Goal: Information Seeking & Learning: Stay updated

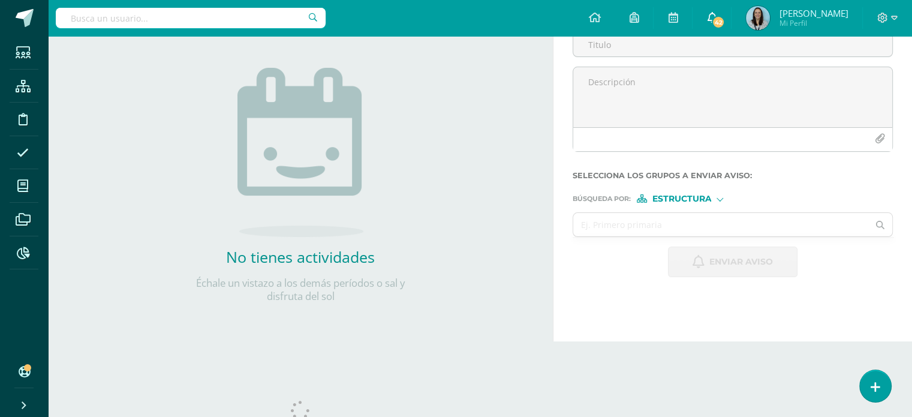
click at [725, 20] on span "42" at bounding box center [718, 22] width 13 height 13
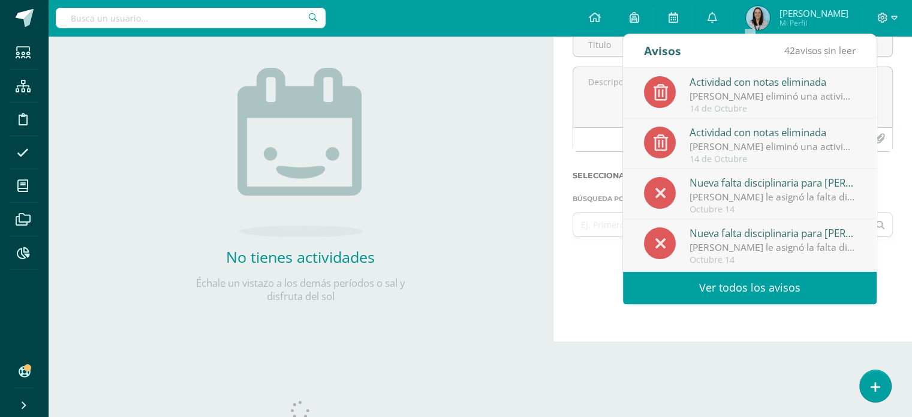
click at [725, 282] on link "Ver todos los avisos" at bounding box center [750, 287] width 254 height 33
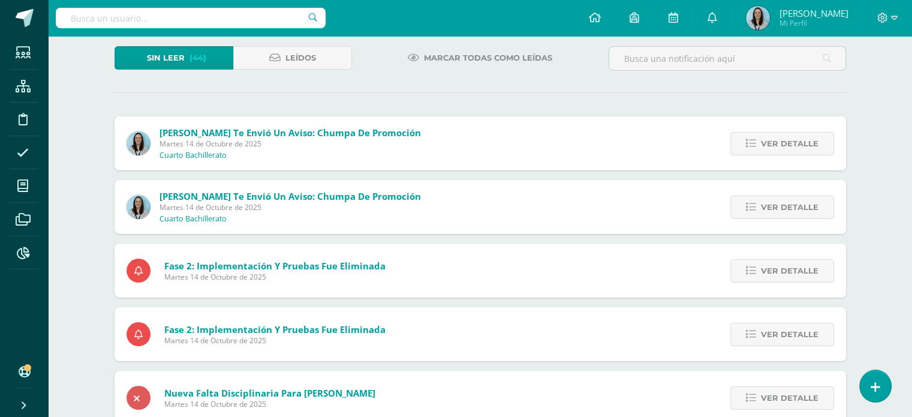
scroll to position [120, 0]
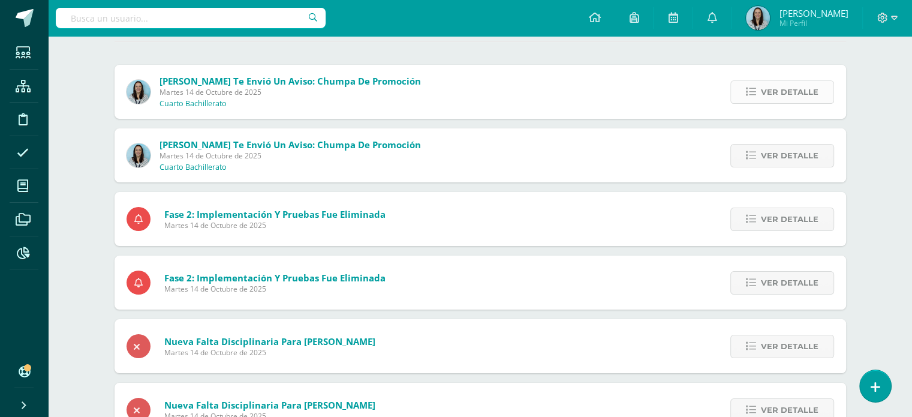
click at [761, 98] on link "Ver detalle" at bounding box center [783, 91] width 104 height 23
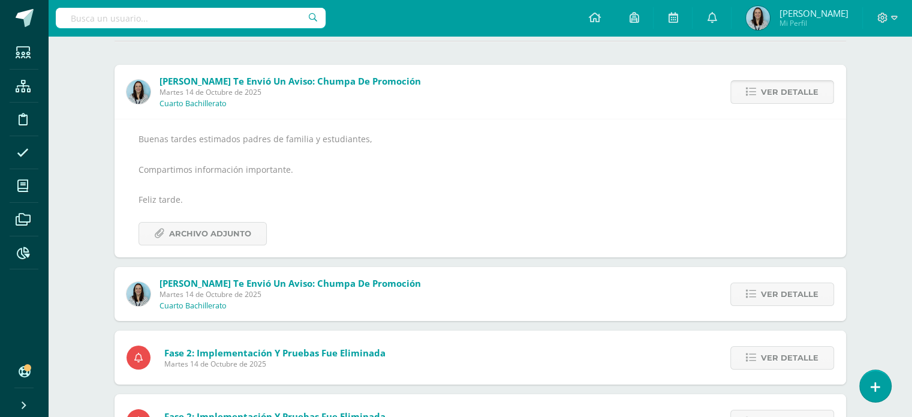
click at [761, 98] on link "Ver detalle" at bounding box center [783, 91] width 104 height 23
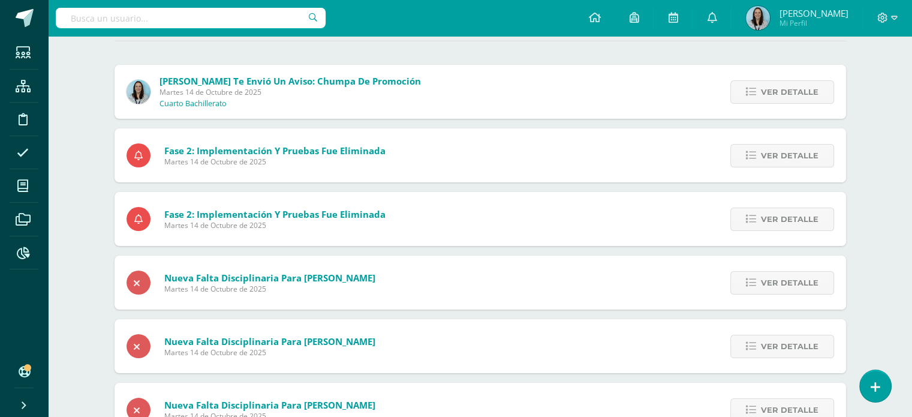
click at [761, 98] on link "Ver detalle" at bounding box center [783, 91] width 104 height 23
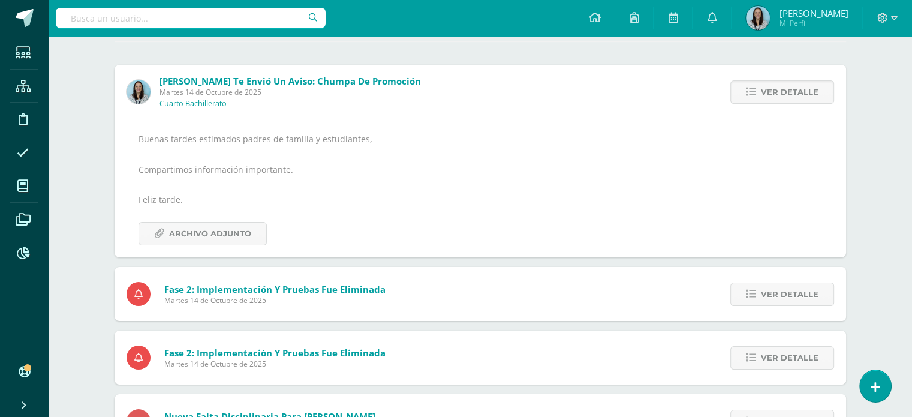
click at [761, 98] on link "Ver detalle" at bounding box center [783, 91] width 104 height 23
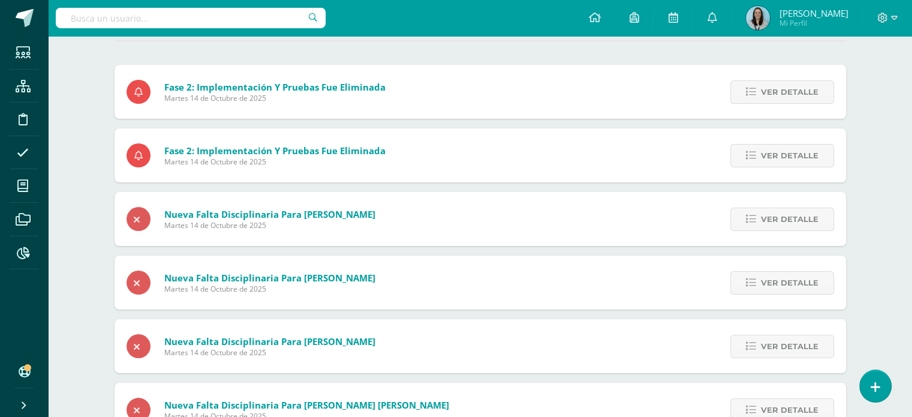
click at [761, 98] on link "Ver detalle" at bounding box center [783, 91] width 104 height 23
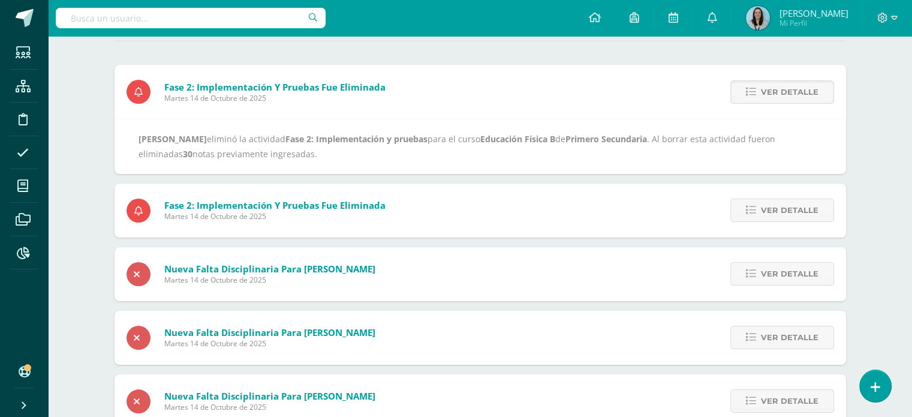
click at [761, 98] on link "Ver detalle" at bounding box center [783, 91] width 104 height 23
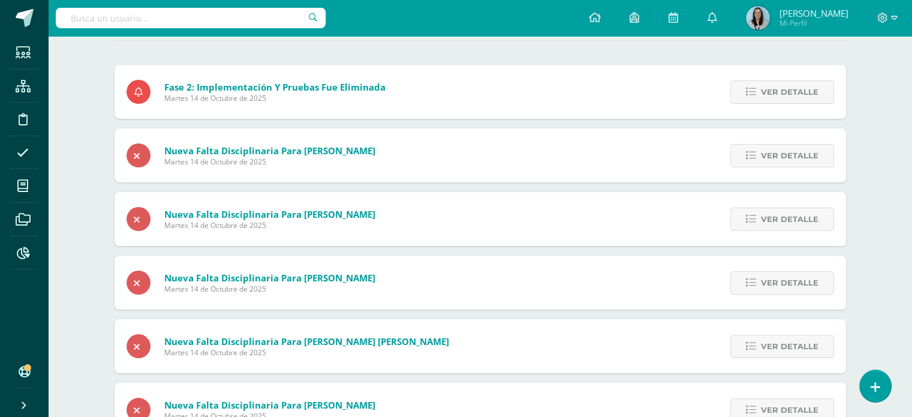
click at [761, 98] on link "Ver detalle" at bounding box center [783, 91] width 104 height 23
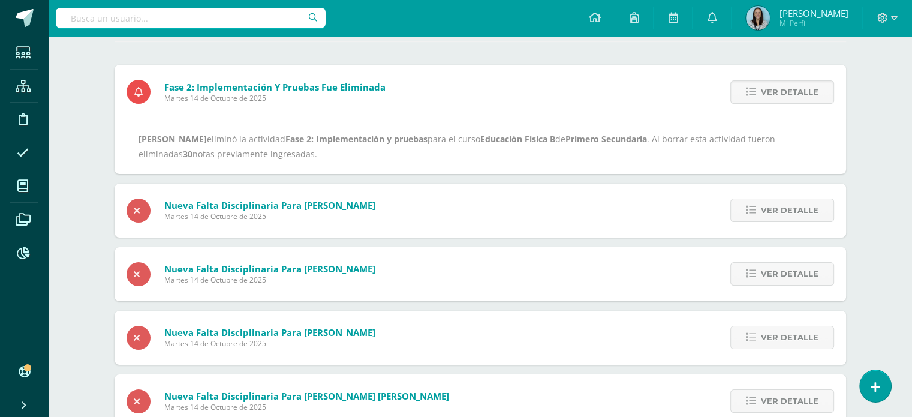
click at [761, 98] on link "Ver detalle" at bounding box center [783, 91] width 104 height 23
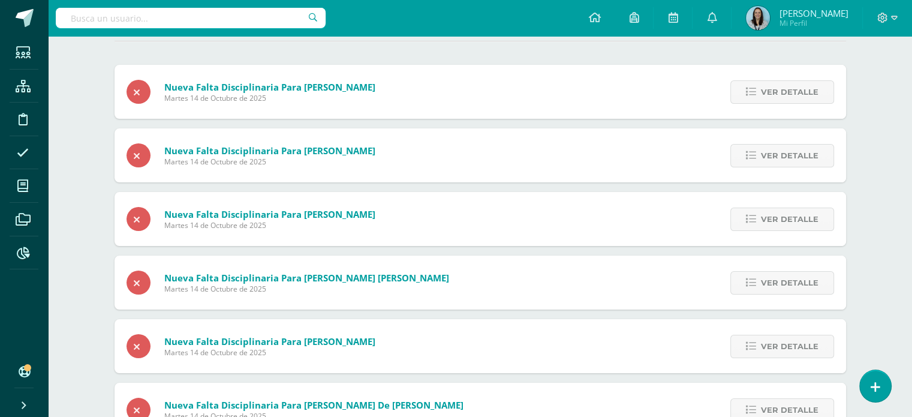
click at [761, 98] on link "Ver detalle" at bounding box center [783, 91] width 104 height 23
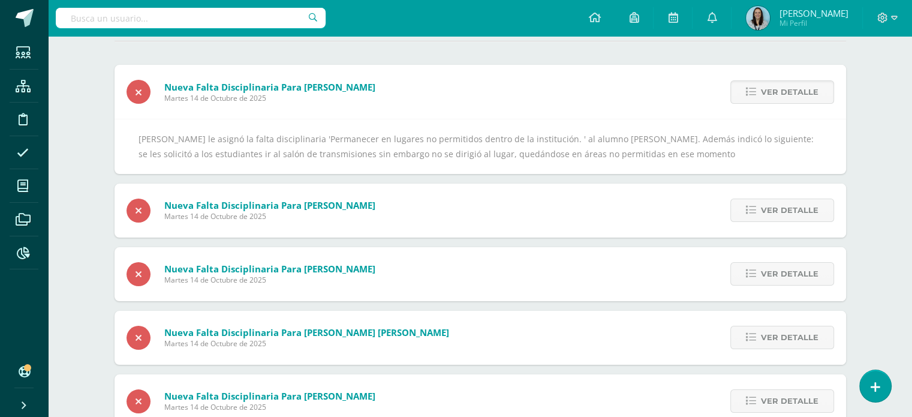
click at [761, 98] on link "Ver detalle" at bounding box center [783, 91] width 104 height 23
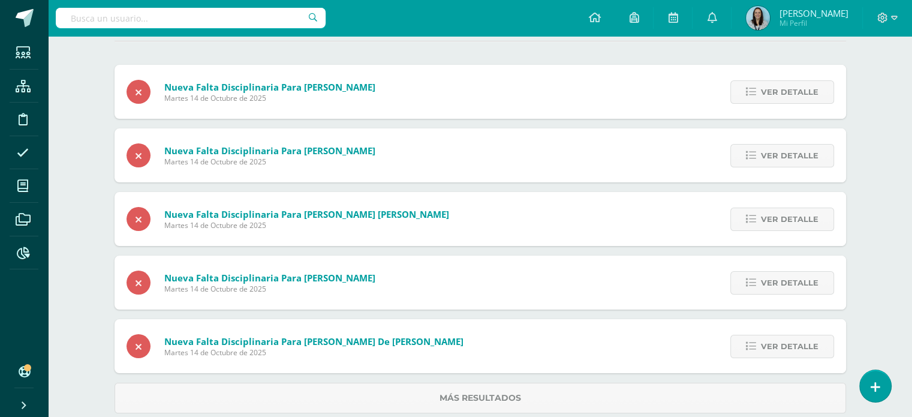
click at [761, 98] on link "Ver detalle" at bounding box center [783, 91] width 104 height 23
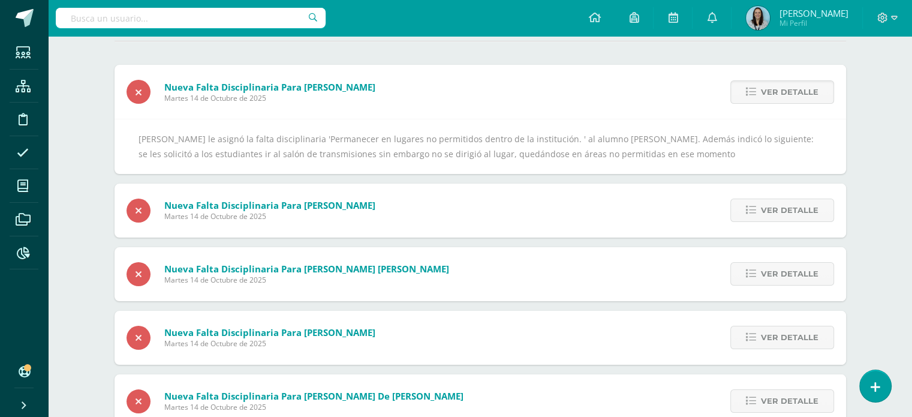
click at [761, 98] on link "Ver detalle" at bounding box center [783, 91] width 104 height 23
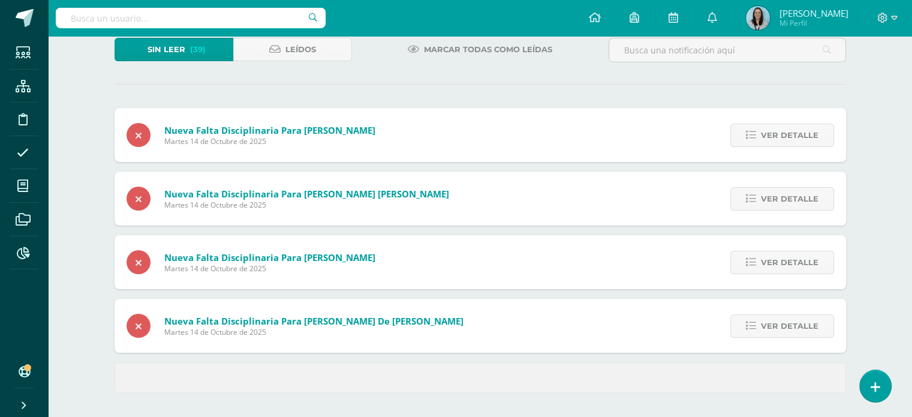
click at [761, 98] on div "Sin leer (39) Leídos Marcar todas como leídas Nueva falta disciplinaria para Fr…" at bounding box center [481, 215] width 780 height 403
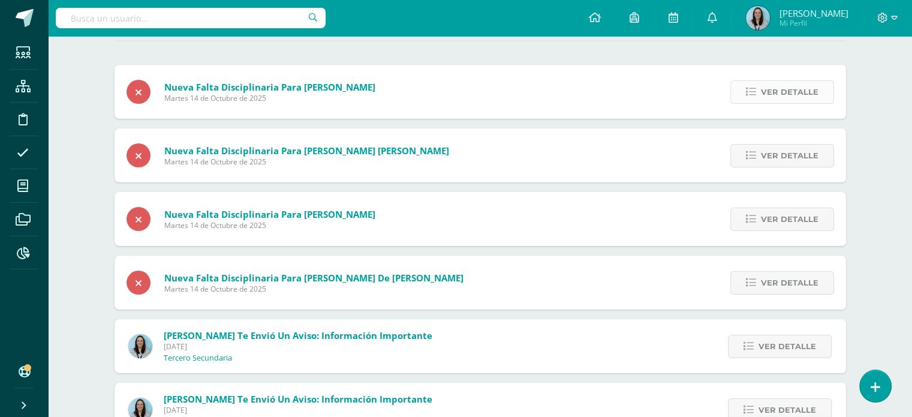
click at [756, 94] on icon at bounding box center [751, 92] width 10 height 10
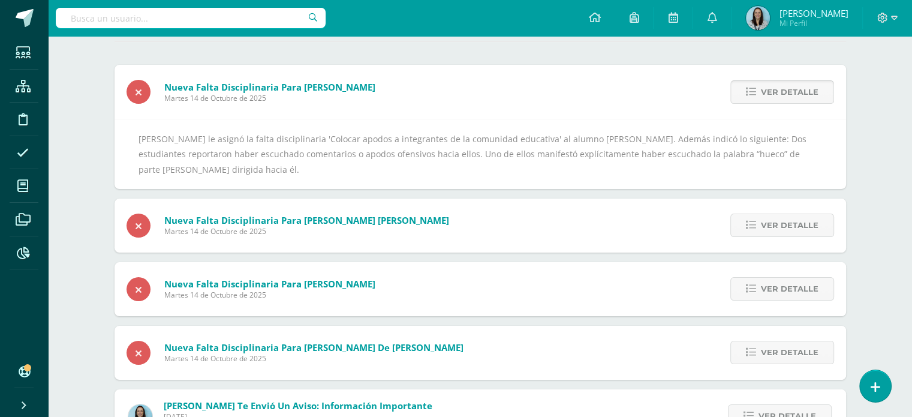
click at [782, 95] on span "Ver detalle" at bounding box center [790, 92] width 58 height 22
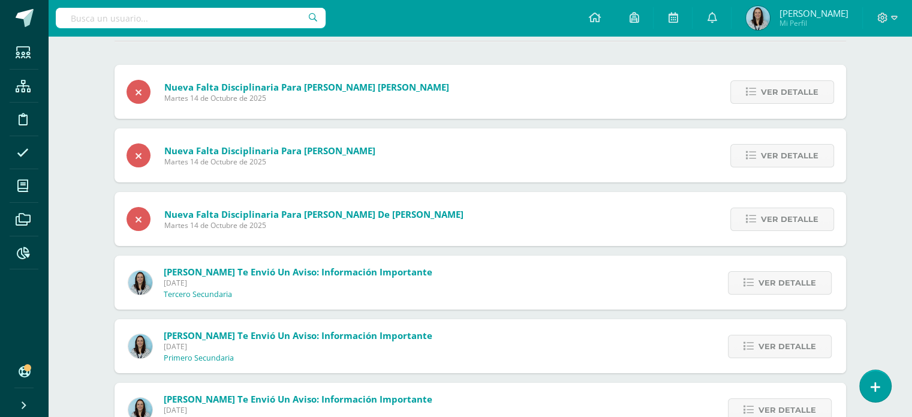
click at [782, 95] on span "Ver detalle" at bounding box center [790, 92] width 58 height 22
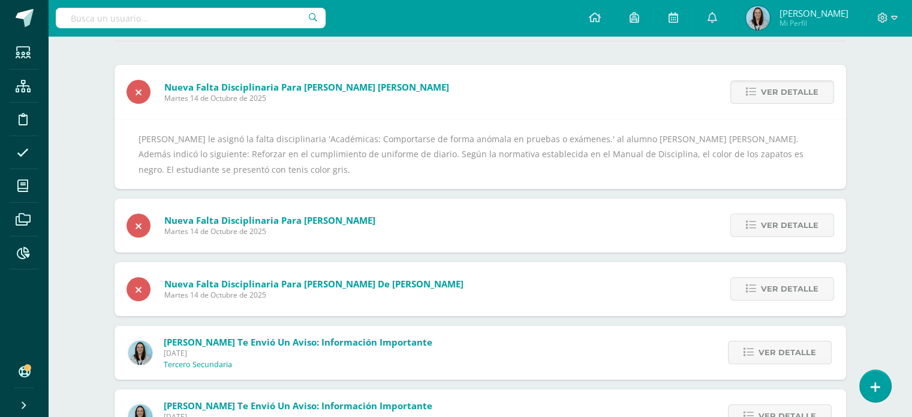
click at [782, 95] on span "Ver detalle" at bounding box center [790, 92] width 58 height 22
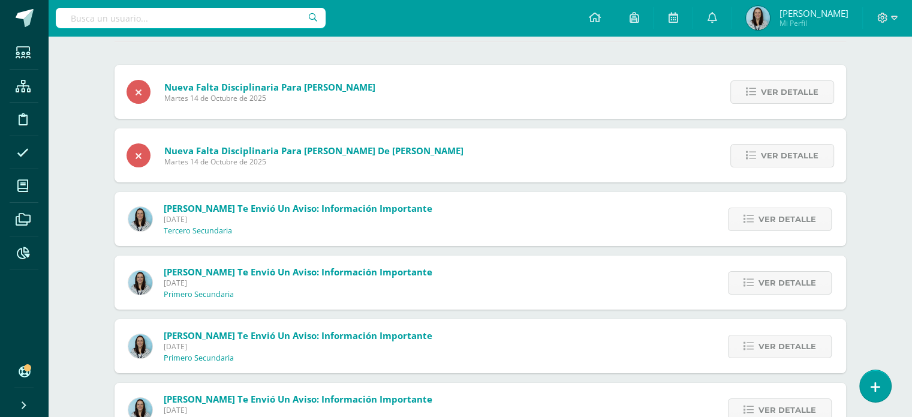
click at [782, 95] on span "Ver detalle" at bounding box center [790, 92] width 58 height 22
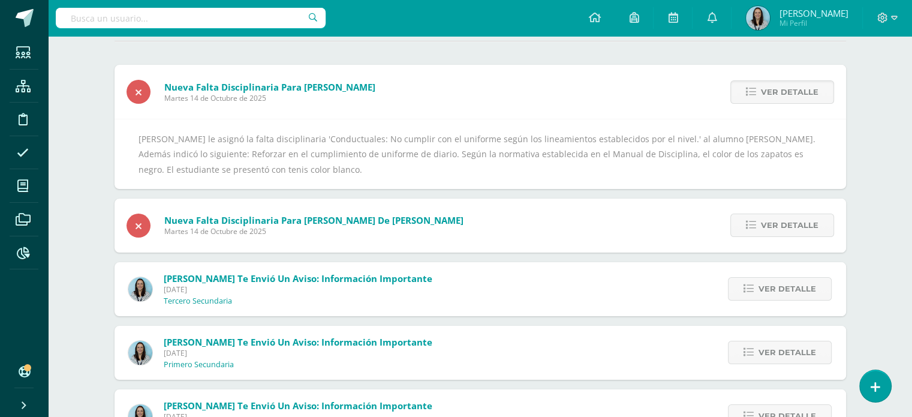
click at [782, 95] on span "Ver detalle" at bounding box center [790, 92] width 58 height 22
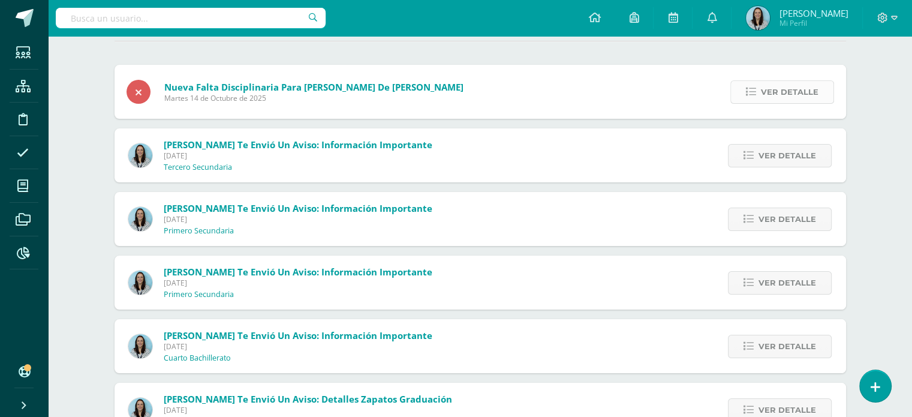
click at [779, 98] on span "Ver detalle" at bounding box center [790, 92] width 58 height 22
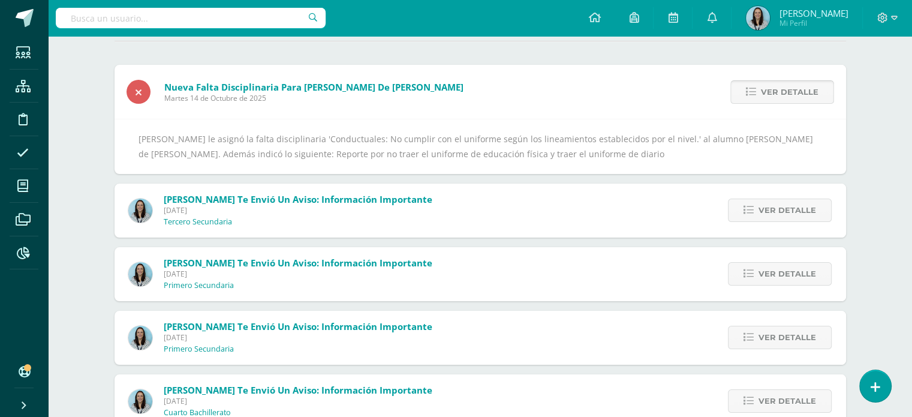
click at [779, 98] on span "Ver detalle" at bounding box center [790, 92] width 58 height 22
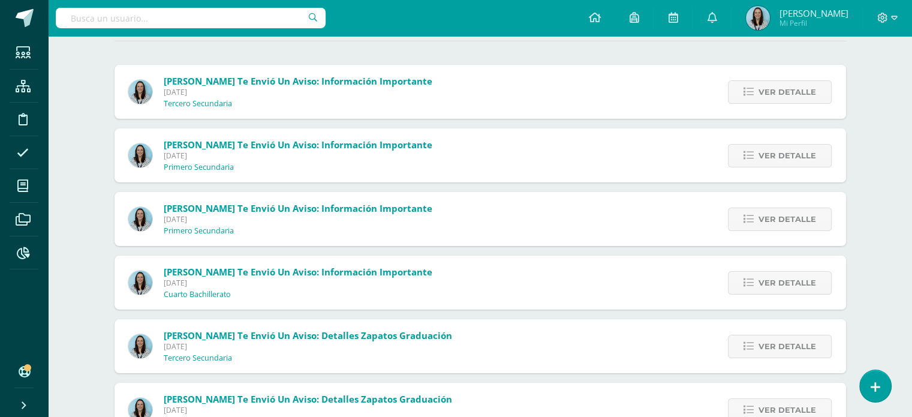
click at [779, 98] on span "Ver detalle" at bounding box center [788, 92] width 58 height 22
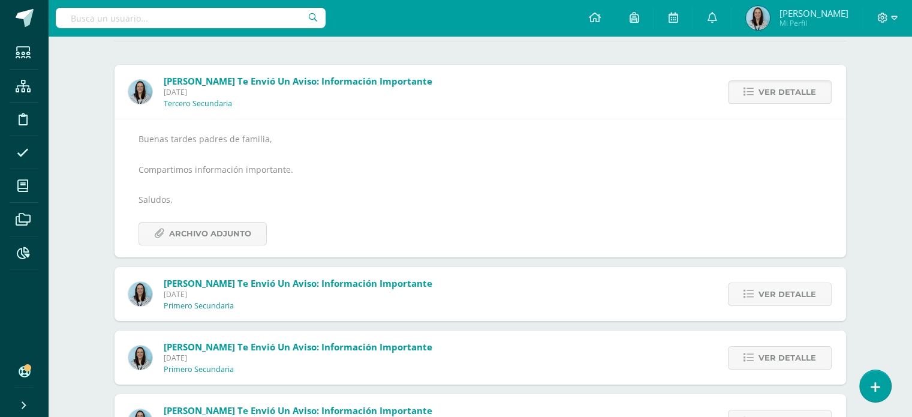
click at [779, 98] on span "Ver detalle" at bounding box center [788, 92] width 58 height 22
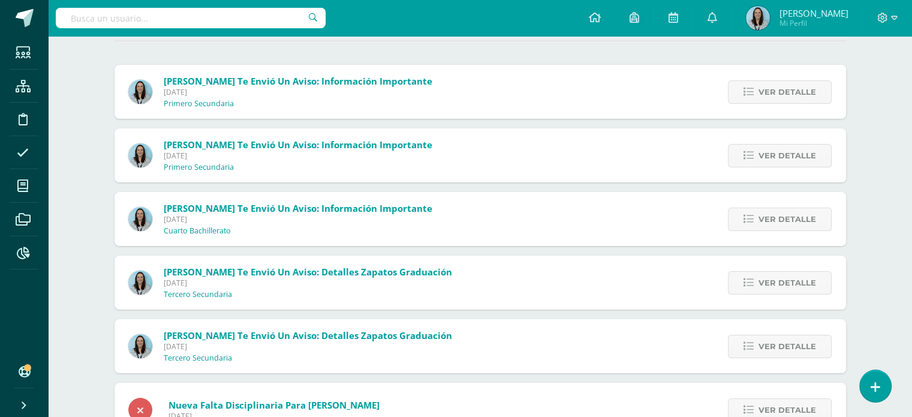
click at [779, 98] on span "Ver detalle" at bounding box center [788, 92] width 58 height 22
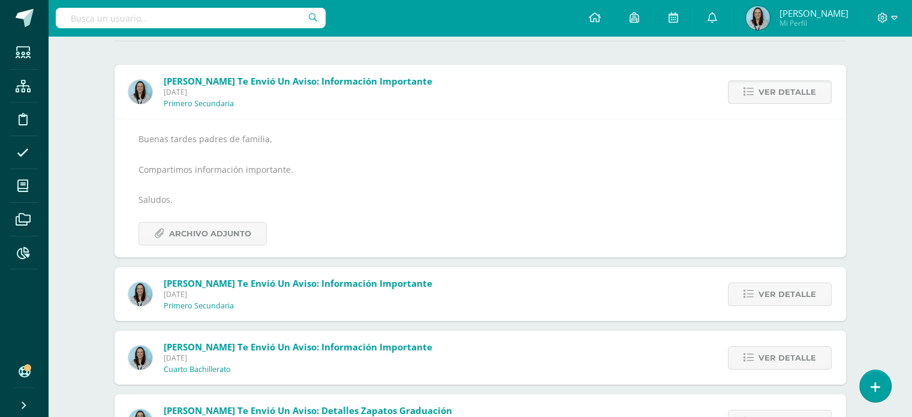
drag, startPoint x: 779, startPoint y: 98, endPoint x: 716, endPoint y: 98, distance: 62.4
click at [778, 98] on span "Ver detalle" at bounding box center [788, 92] width 58 height 22
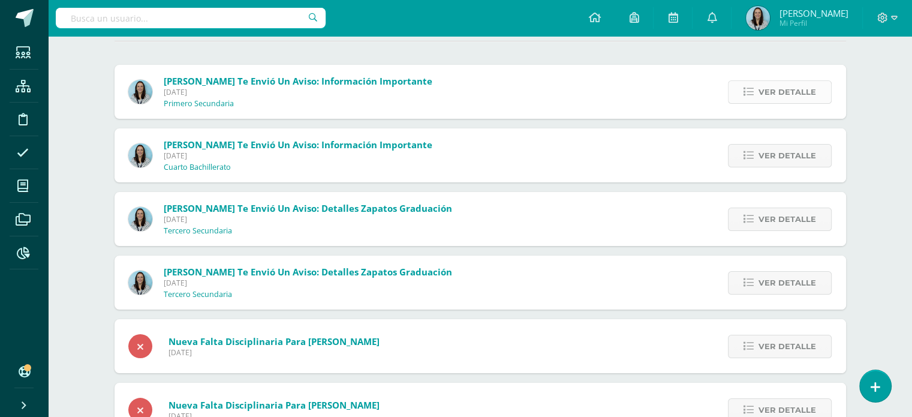
click at [759, 92] on link "Ver detalle" at bounding box center [780, 91] width 104 height 23
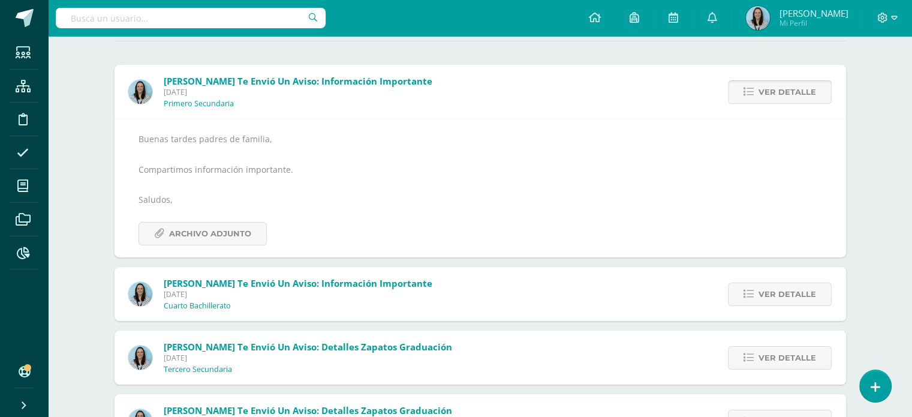
click at [759, 92] on link "Ver detalle" at bounding box center [780, 91] width 104 height 23
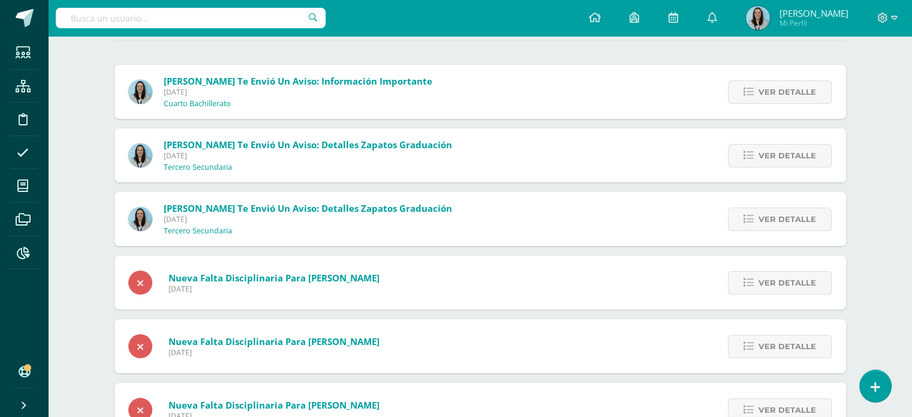
click at [759, 92] on link "Ver detalle" at bounding box center [780, 91] width 104 height 23
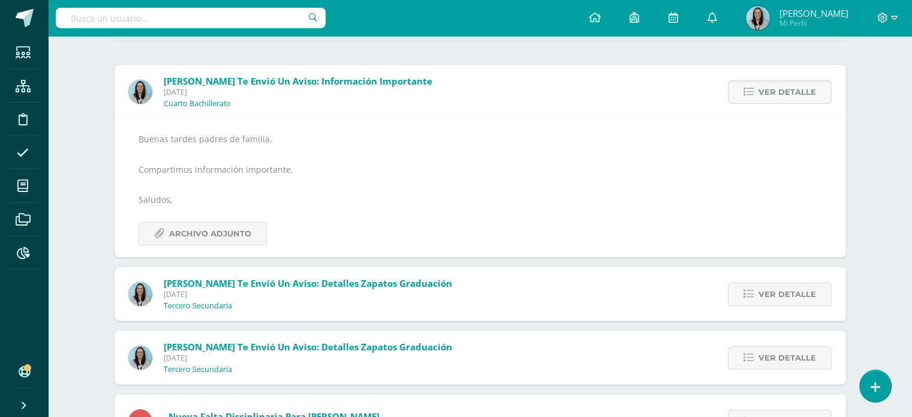
click at [759, 92] on link "Ver detalle" at bounding box center [780, 91] width 104 height 23
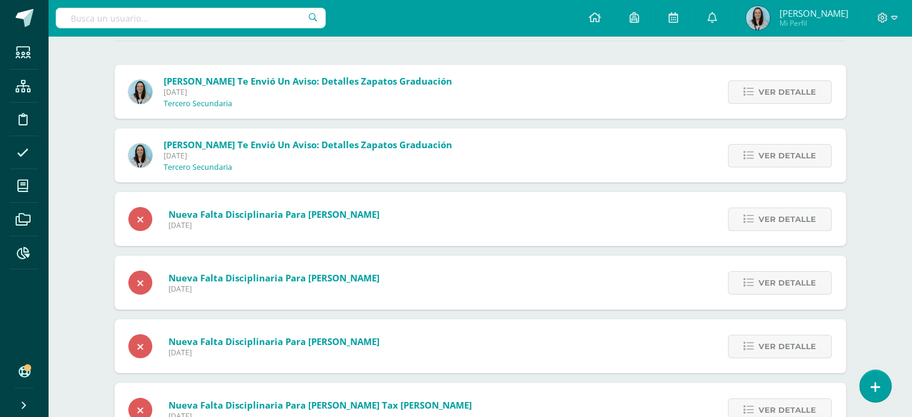
click at [759, 92] on link "Ver detalle" at bounding box center [780, 91] width 104 height 23
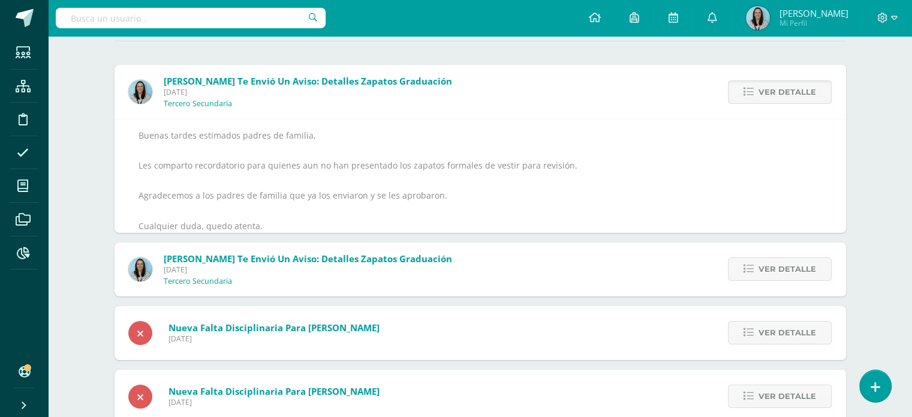
click at [759, 92] on link "Ver detalle" at bounding box center [780, 91] width 104 height 23
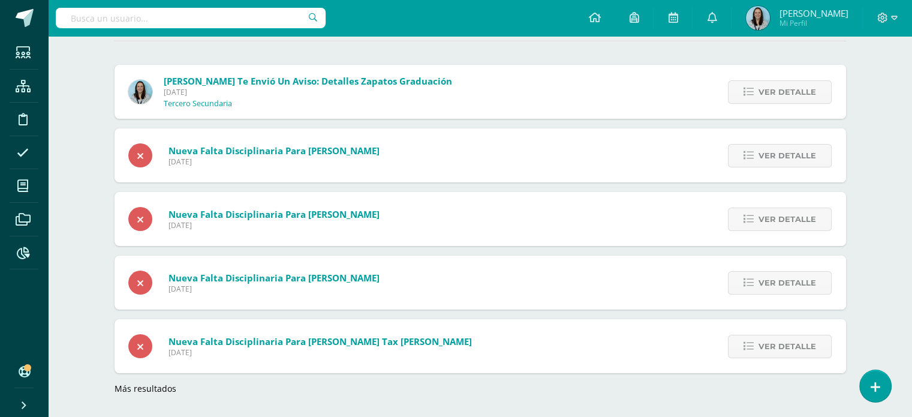
click at [759, 92] on link "Ver detalle" at bounding box center [780, 91] width 104 height 23
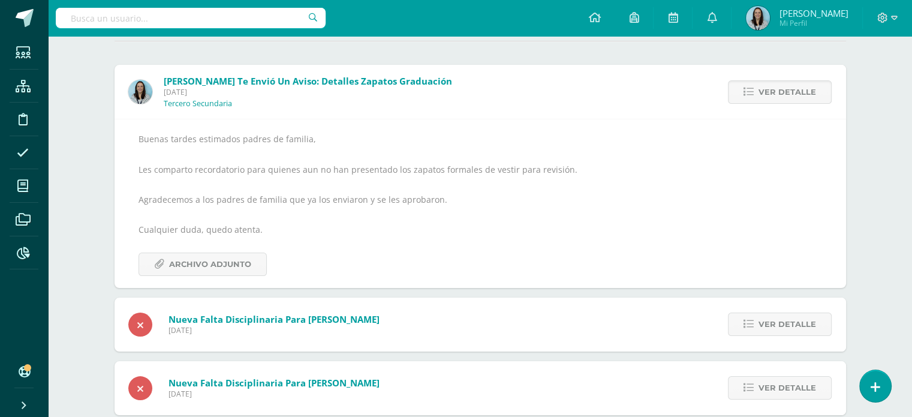
click at [759, 92] on link "Ver detalle" at bounding box center [780, 91] width 104 height 23
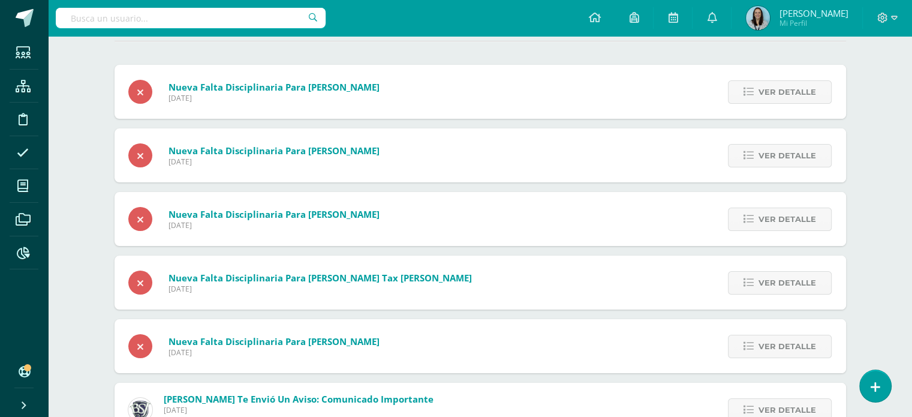
click at [759, 92] on link "Ver detalle" at bounding box center [780, 91] width 104 height 23
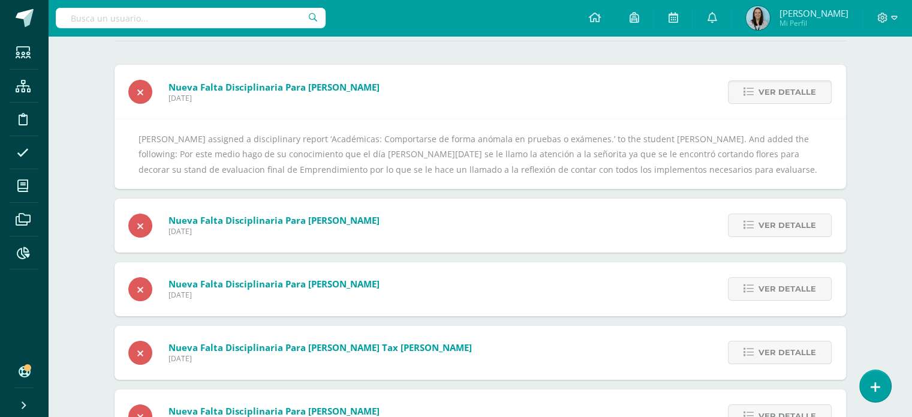
click at [759, 92] on link "Ver detalle" at bounding box center [780, 91] width 104 height 23
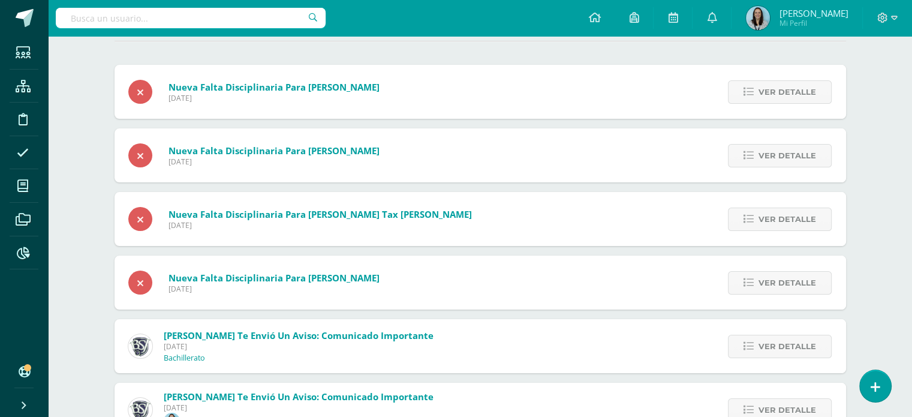
click at [759, 92] on link "Ver detalle" at bounding box center [780, 91] width 104 height 23
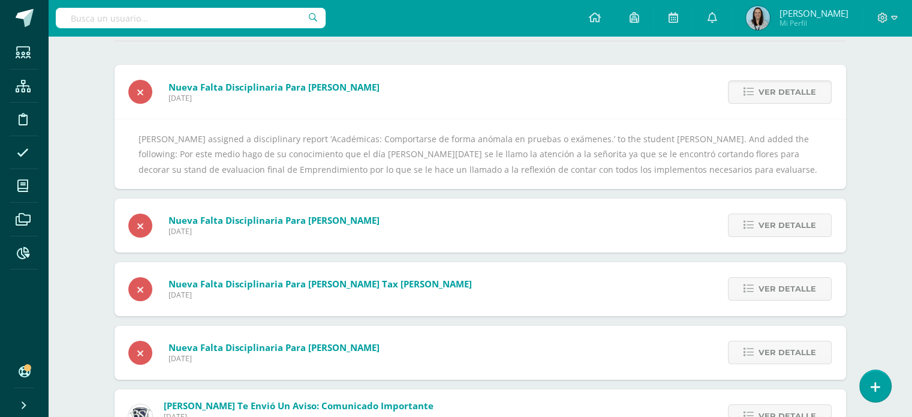
click at [759, 92] on link "Ver detalle" at bounding box center [780, 91] width 104 height 23
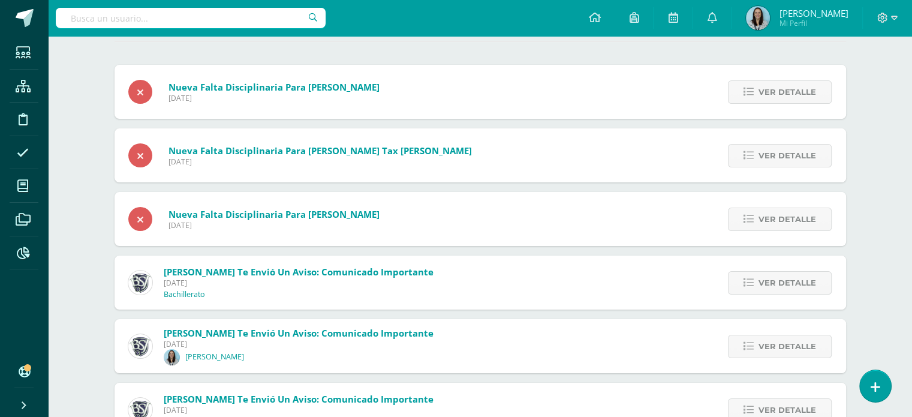
click at [759, 92] on link "Ver detalle" at bounding box center [780, 91] width 104 height 23
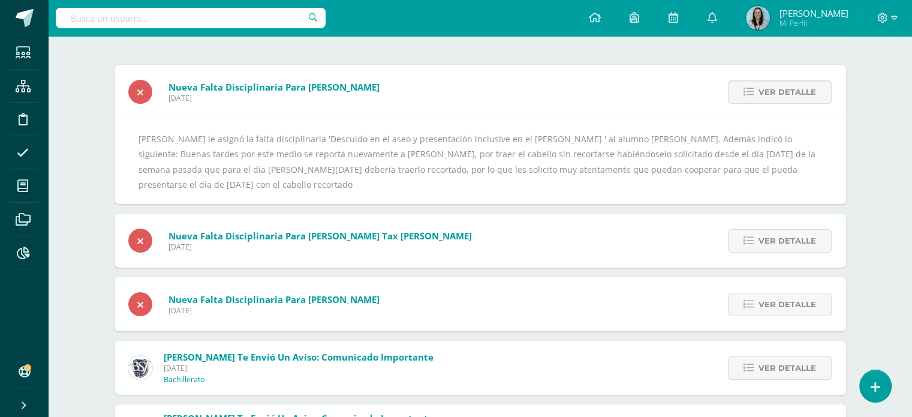
click at [759, 92] on link "Ver detalle" at bounding box center [780, 91] width 104 height 23
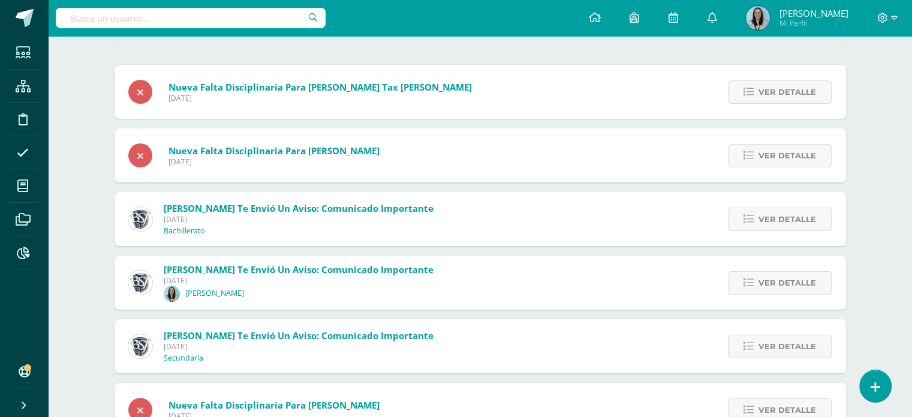
click at [759, 92] on link "Ver detalle" at bounding box center [780, 91] width 104 height 23
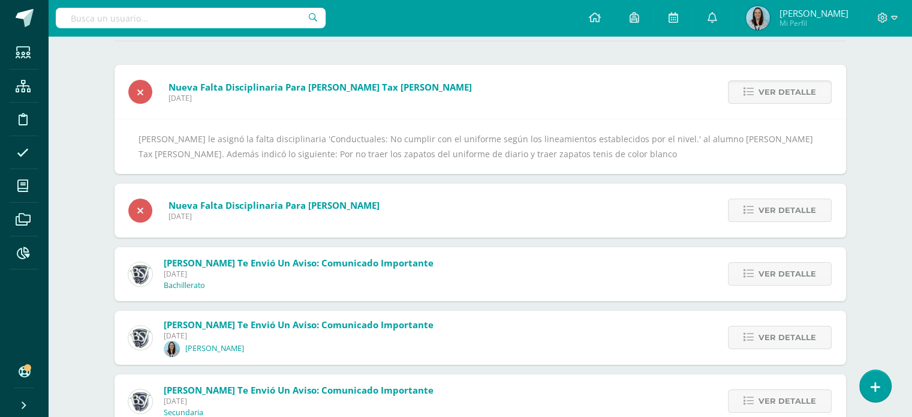
click at [759, 92] on link "Ver detalle" at bounding box center [780, 91] width 104 height 23
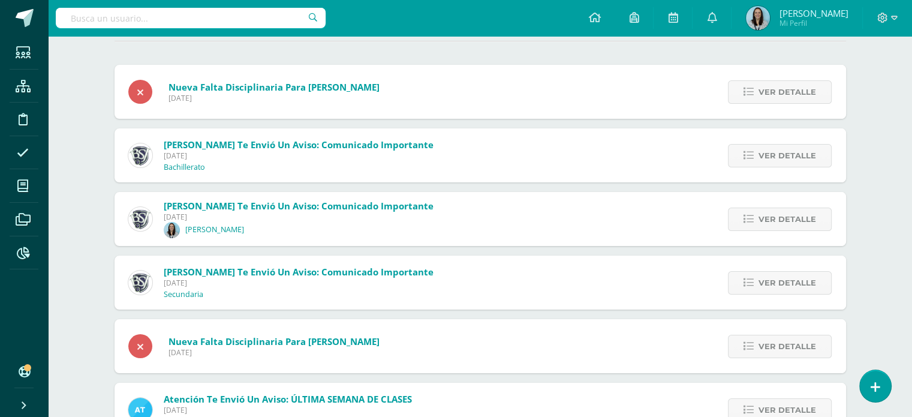
click at [759, 92] on link "Ver detalle" at bounding box center [780, 91] width 104 height 23
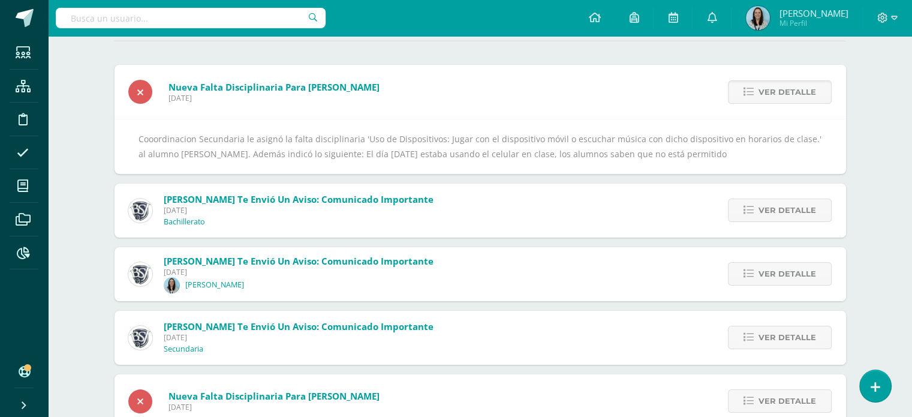
click at [759, 92] on link "Ver detalle" at bounding box center [780, 91] width 104 height 23
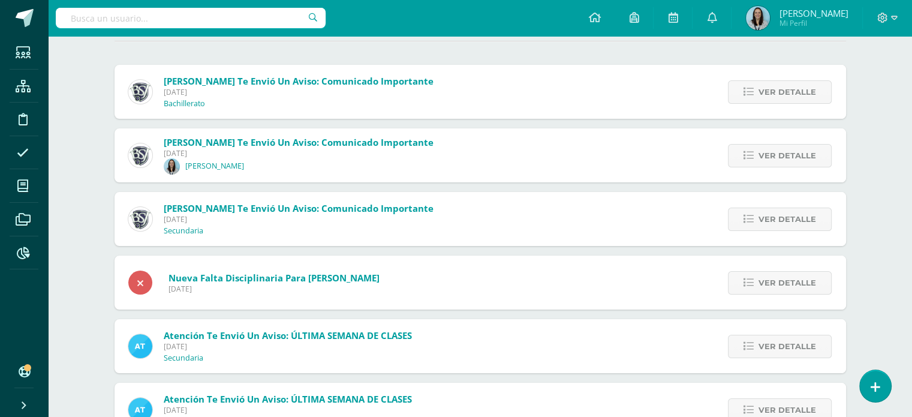
click at [759, 92] on link "Ver detalle" at bounding box center [780, 91] width 104 height 23
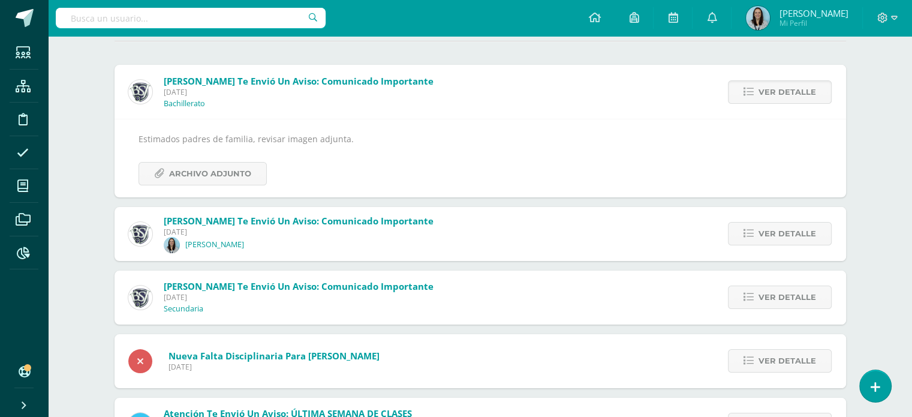
click at [759, 92] on link "Ver detalle" at bounding box center [780, 91] width 104 height 23
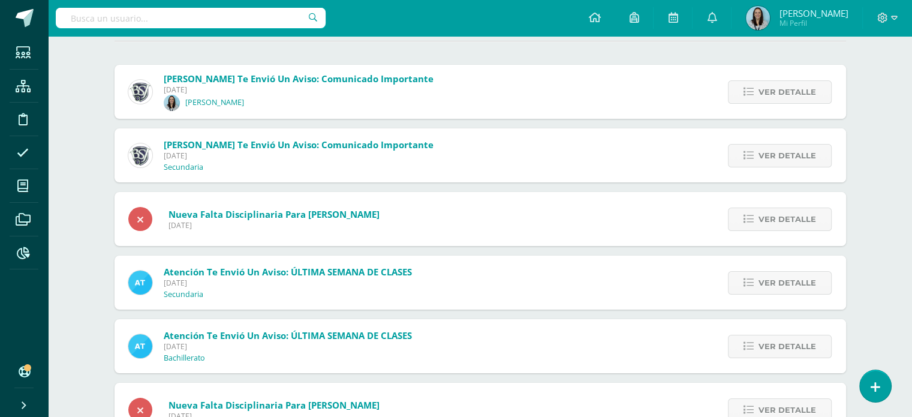
click at [759, 92] on link "Ver detalle" at bounding box center [780, 91] width 104 height 23
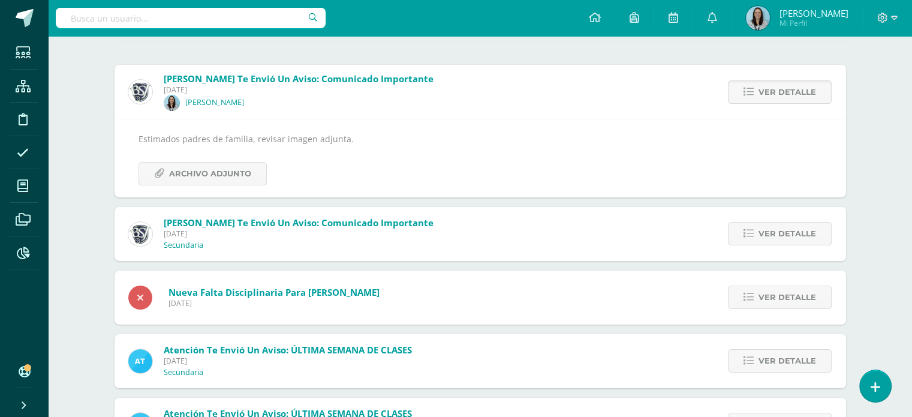
click at [759, 92] on link "Ver detalle" at bounding box center [780, 91] width 104 height 23
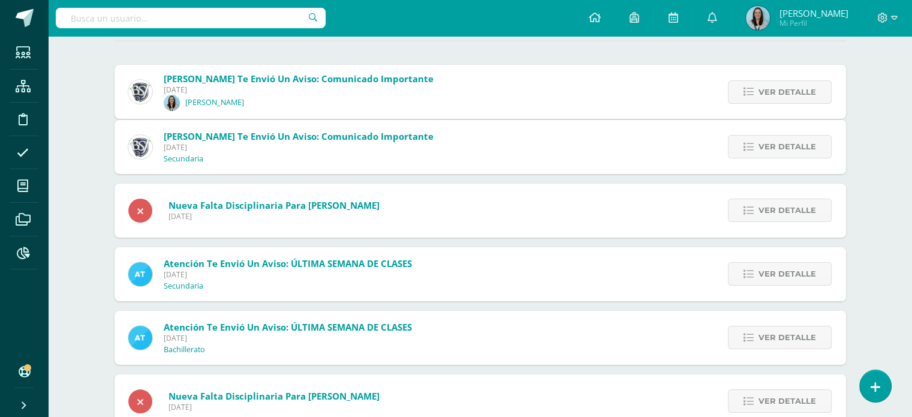
scroll to position [100, 0]
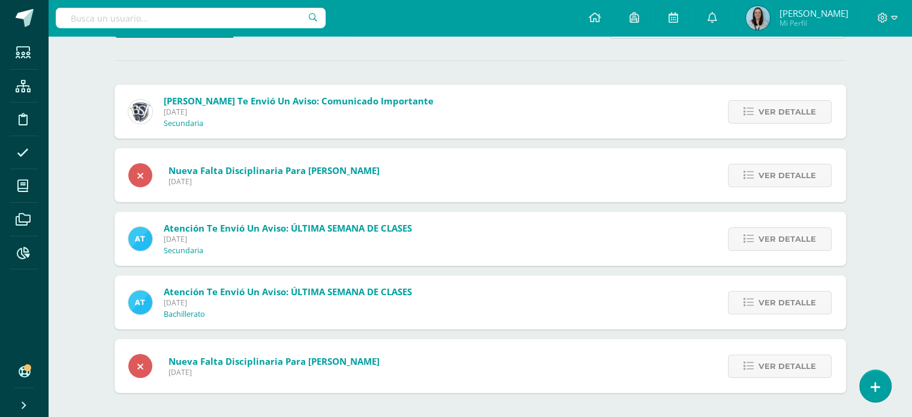
click at [759, 92] on div "Ver detalle" at bounding box center [778, 112] width 136 height 54
click at [764, 118] on span "Ver detalle" at bounding box center [788, 112] width 58 height 22
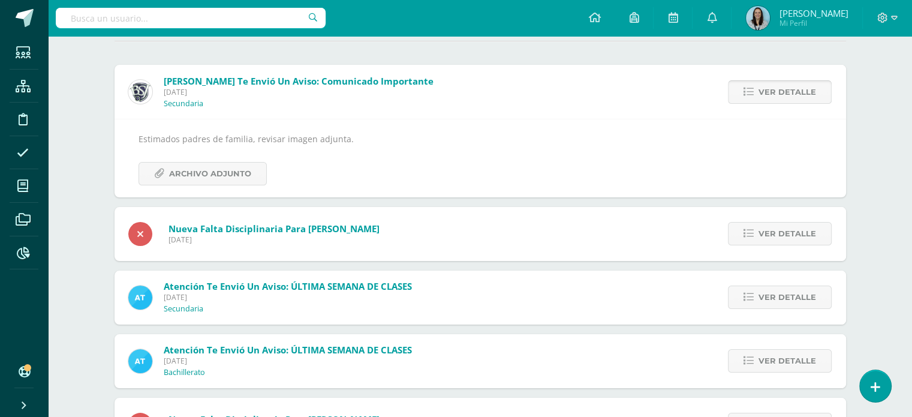
click at [762, 103] on span "Ver detalle" at bounding box center [788, 92] width 58 height 22
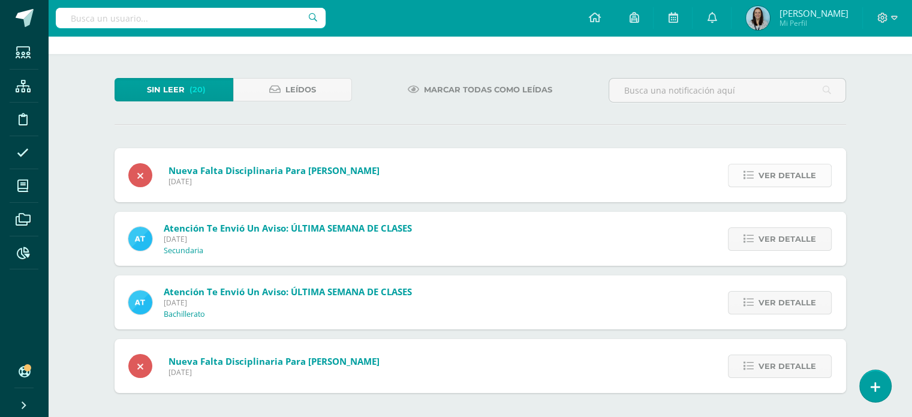
click at [771, 178] on span "Ver detalle" at bounding box center [788, 175] width 58 height 22
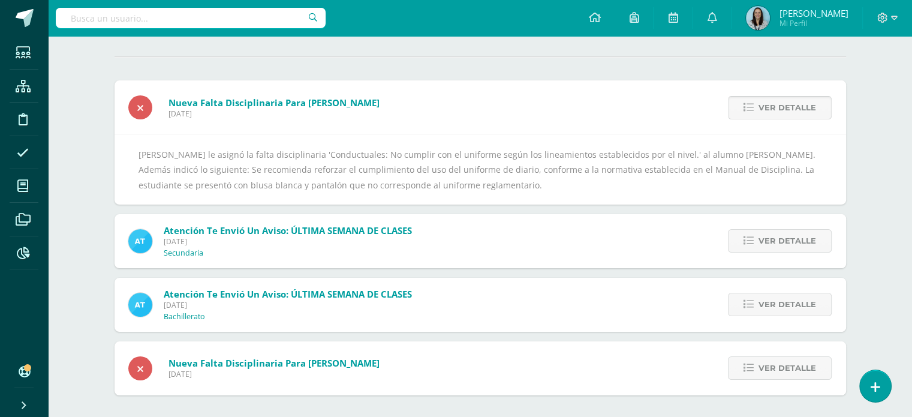
scroll to position [106, 0]
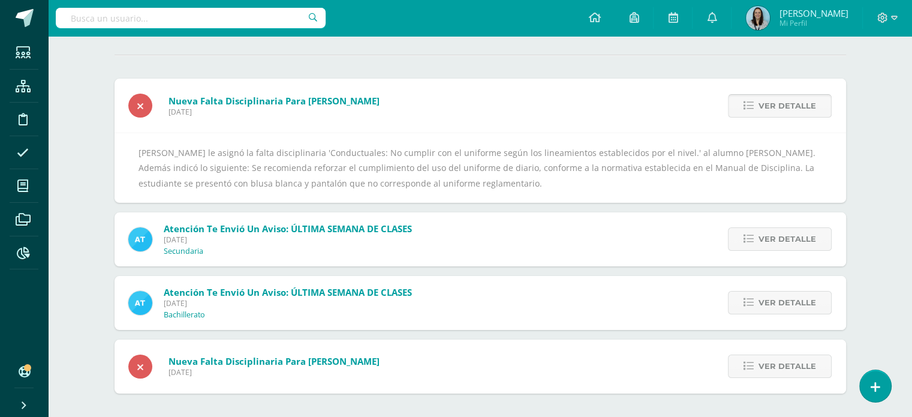
click at [770, 110] on span "Ver detalle" at bounding box center [788, 106] width 58 height 22
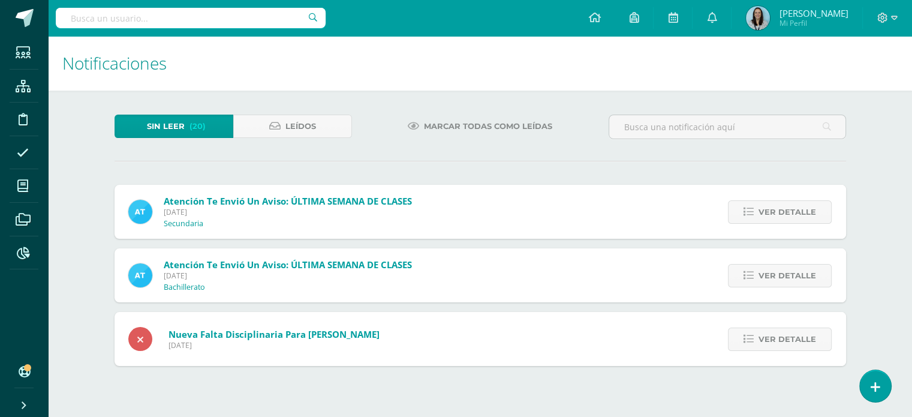
scroll to position [0, 0]
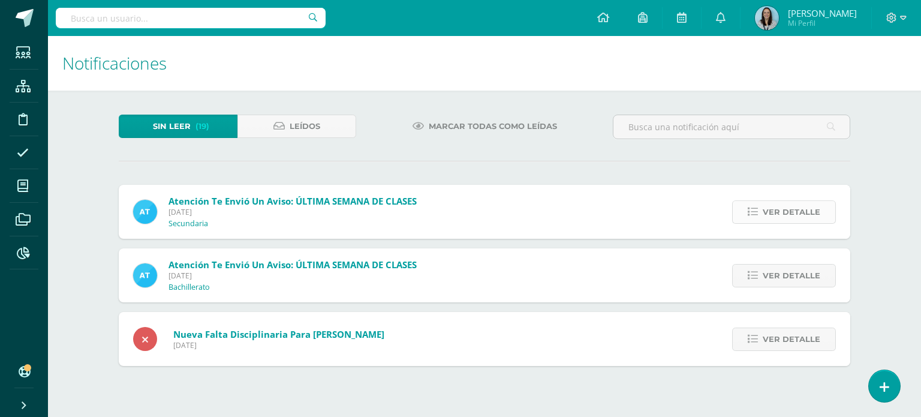
click at [768, 211] on span "Ver detalle" at bounding box center [792, 212] width 58 height 22
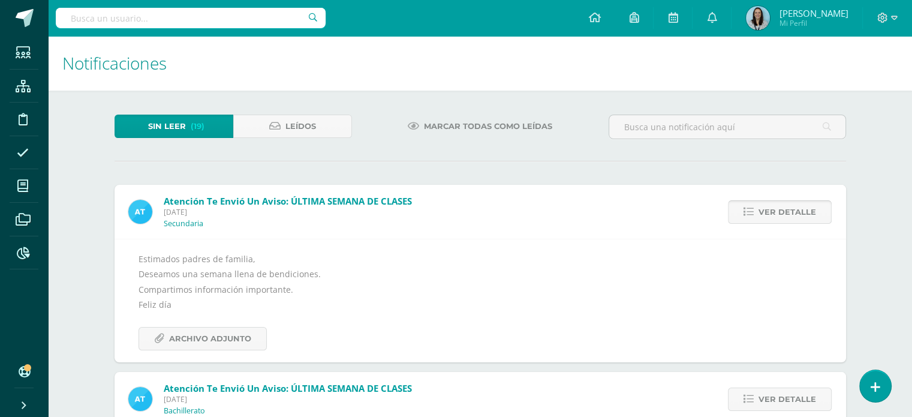
click at [768, 211] on span "Ver detalle" at bounding box center [788, 212] width 58 height 22
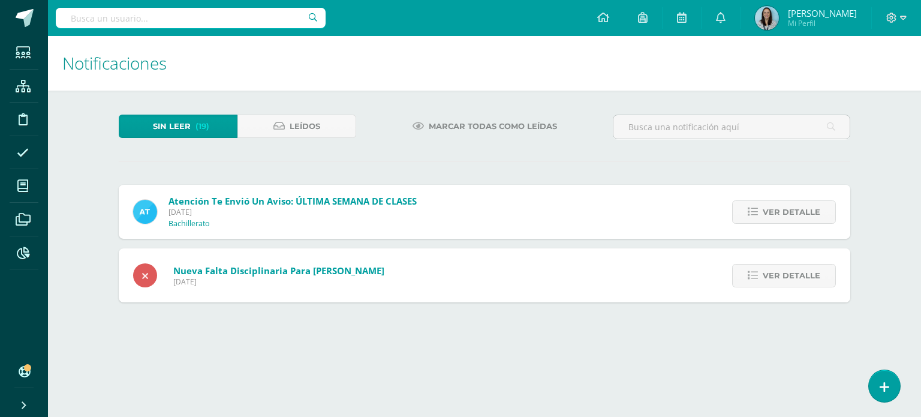
click at [768, 211] on span "Ver detalle" at bounding box center [792, 212] width 58 height 22
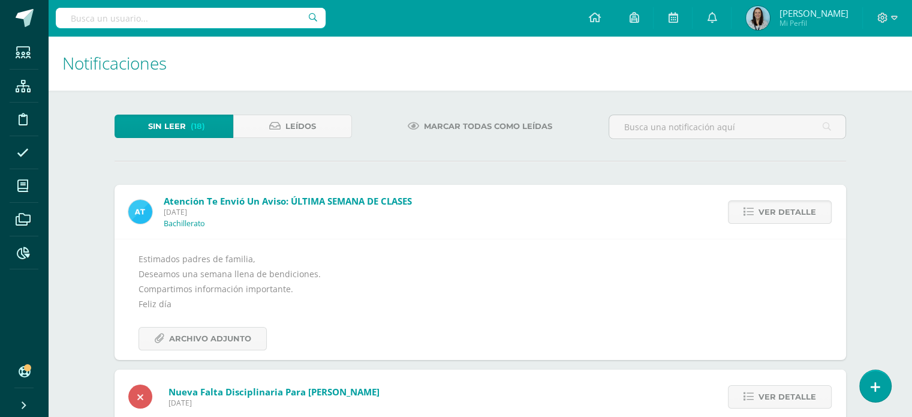
click at [768, 211] on span "Ver detalle" at bounding box center [788, 212] width 58 height 22
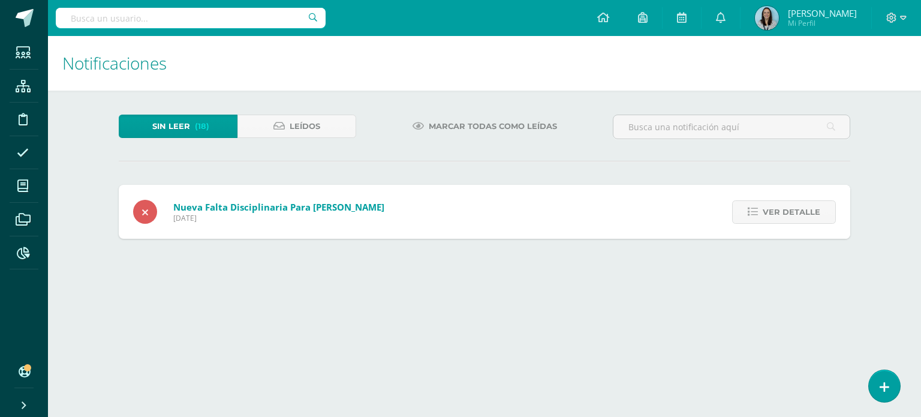
click at [768, 211] on span "Ver detalle" at bounding box center [792, 212] width 58 height 22
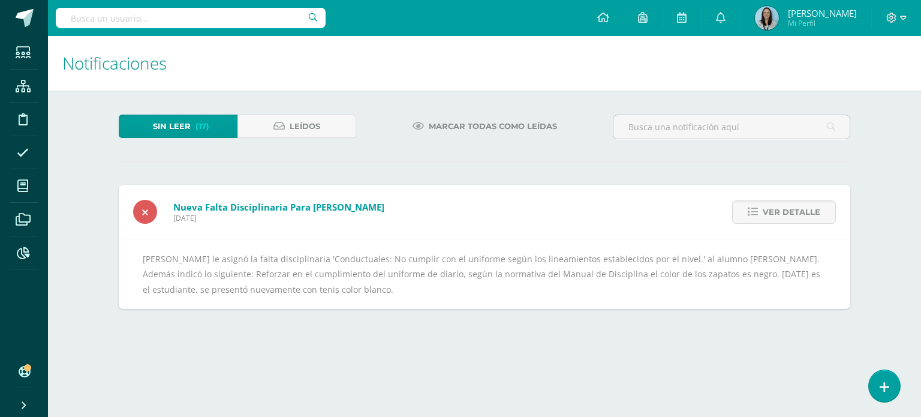
click at [768, 211] on span "Ver detalle" at bounding box center [792, 212] width 58 height 22
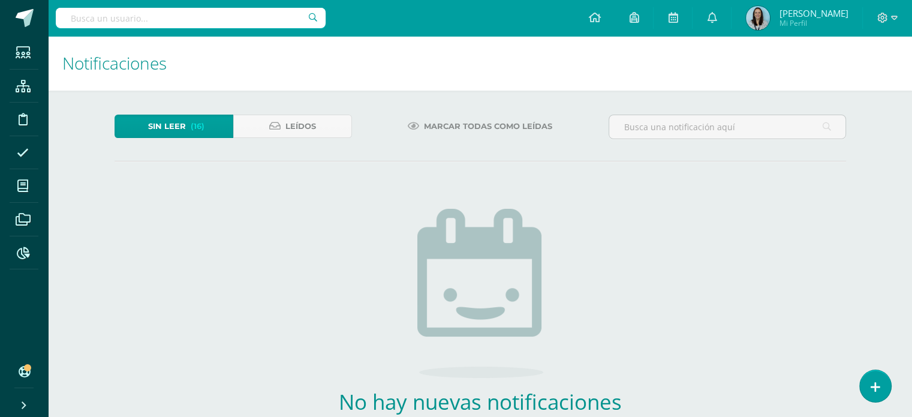
click at [169, 127] on span "Sin leer" at bounding box center [167, 126] width 38 height 22
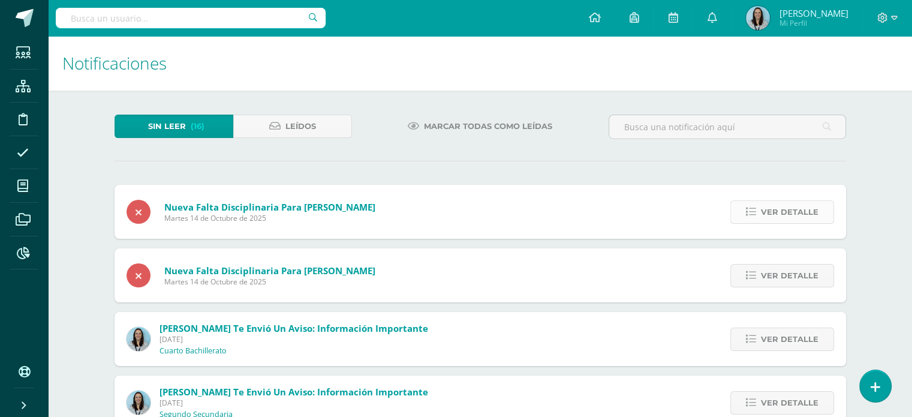
click at [770, 211] on span "Ver detalle" at bounding box center [790, 212] width 58 height 22
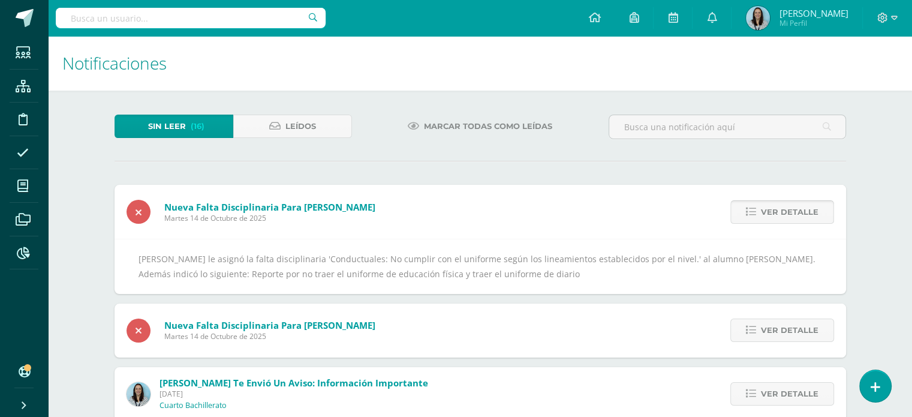
click at [770, 211] on span "Ver detalle" at bounding box center [790, 212] width 58 height 22
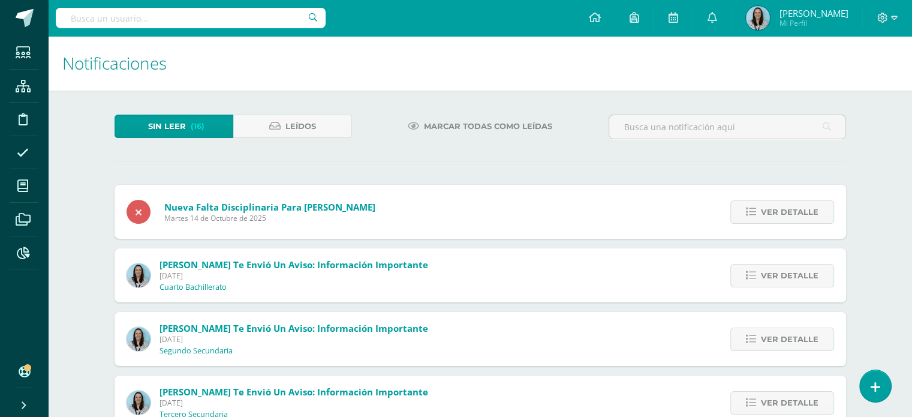
click at [770, 211] on span "Ver detalle" at bounding box center [790, 212] width 58 height 22
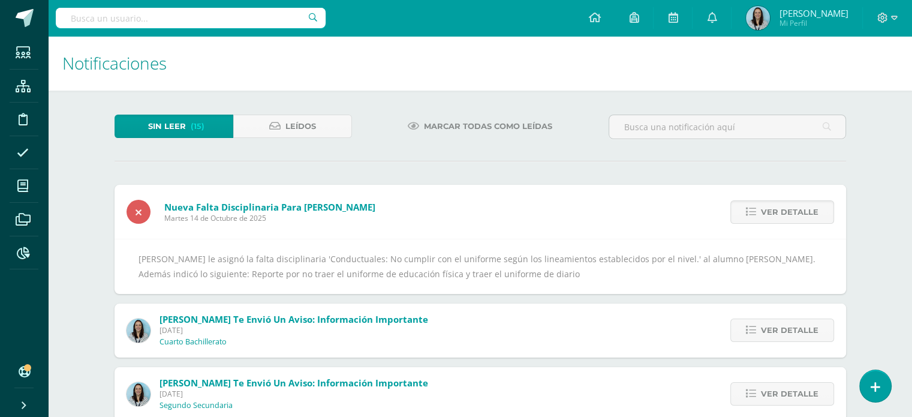
click at [770, 211] on span "Ver detalle" at bounding box center [790, 212] width 58 height 22
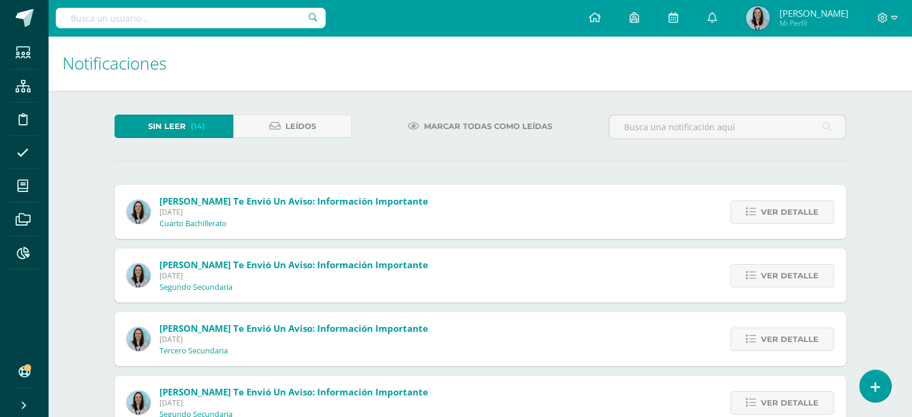
click at [770, 211] on span "Ver detalle" at bounding box center [790, 212] width 58 height 22
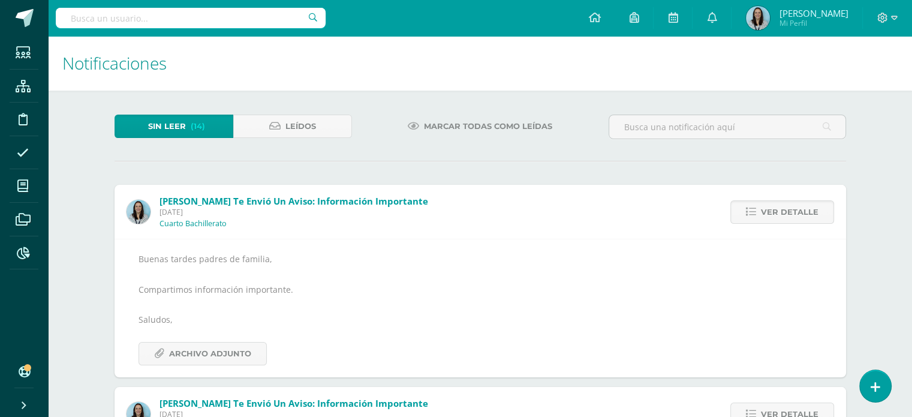
click at [770, 211] on span "Ver detalle" at bounding box center [790, 212] width 58 height 22
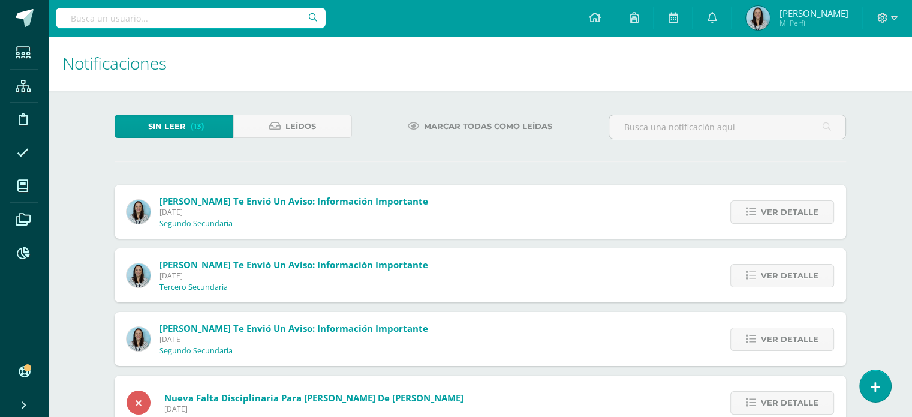
click at [770, 211] on span "Ver detalle" at bounding box center [790, 212] width 58 height 22
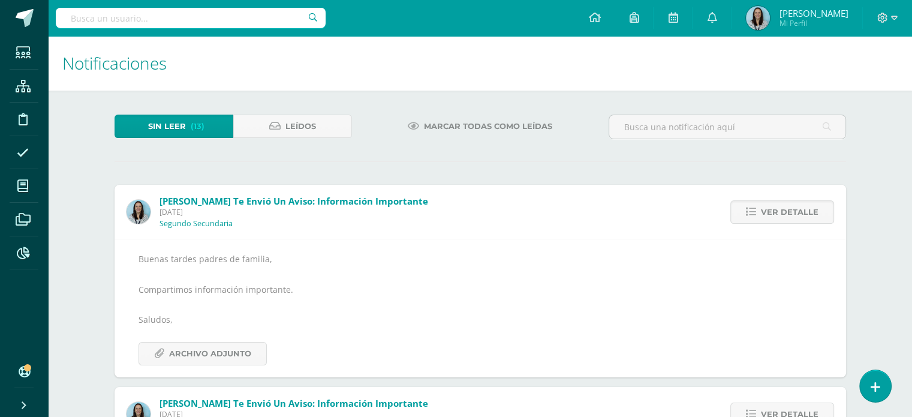
click at [770, 211] on span "Ver detalle" at bounding box center [790, 212] width 58 height 22
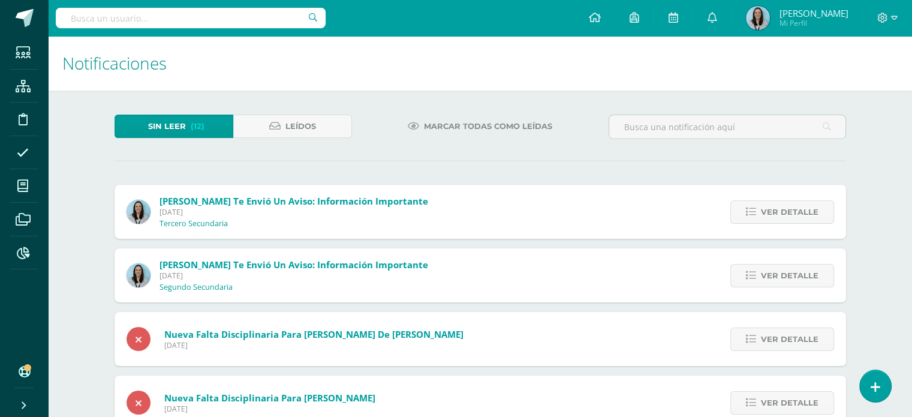
click at [770, 211] on span "Ver detalle" at bounding box center [790, 212] width 58 height 22
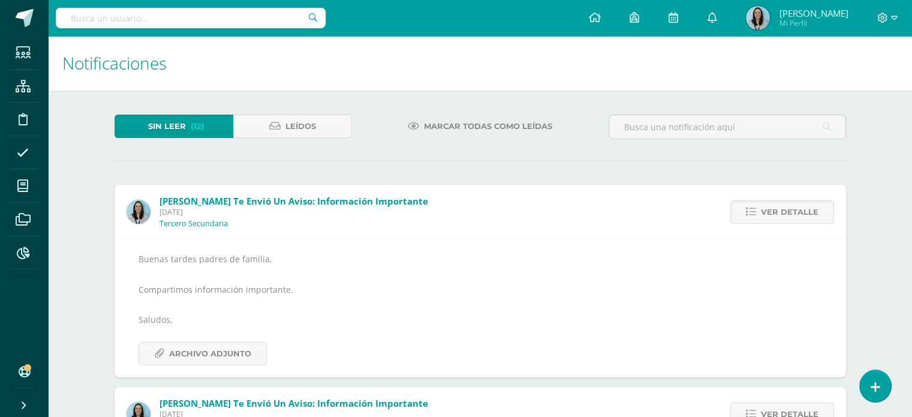
click at [770, 211] on span "Ver detalle" at bounding box center [790, 212] width 58 height 22
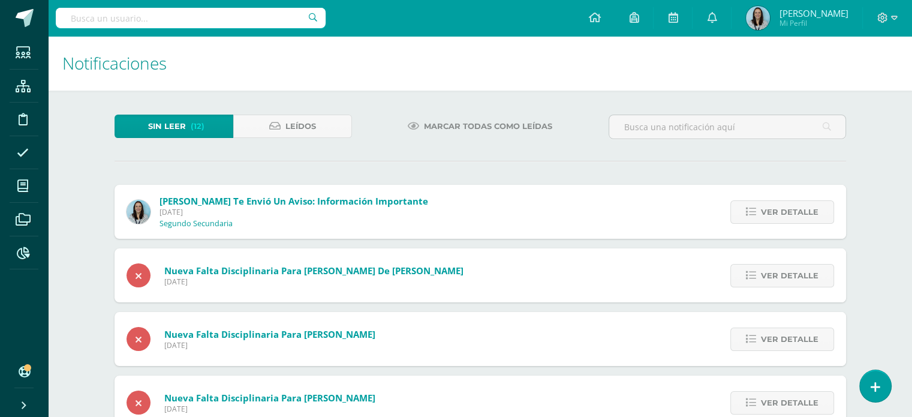
click at [770, 211] on span "Ver detalle" at bounding box center [790, 212] width 58 height 22
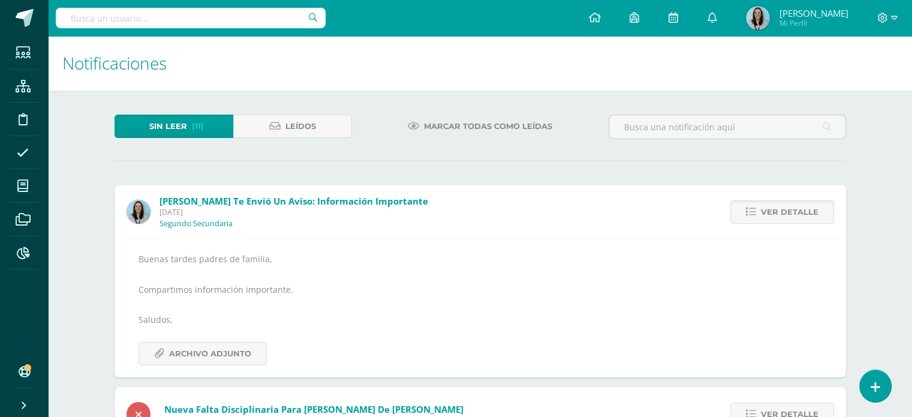
click at [770, 211] on span "Ver detalle" at bounding box center [790, 212] width 58 height 22
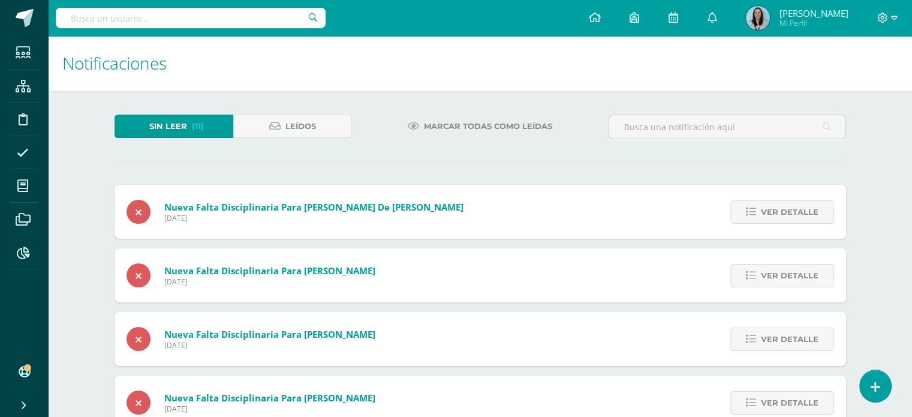
click at [770, 211] on span "Ver detalle" at bounding box center [790, 212] width 58 height 22
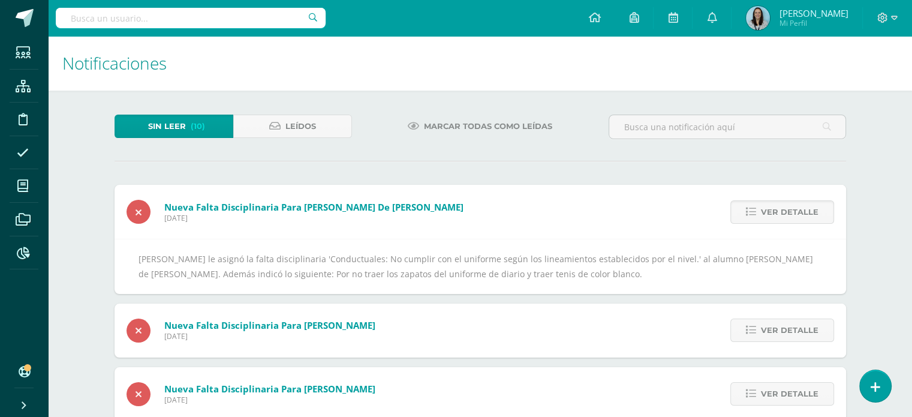
click at [770, 211] on span "Ver detalle" at bounding box center [790, 212] width 58 height 22
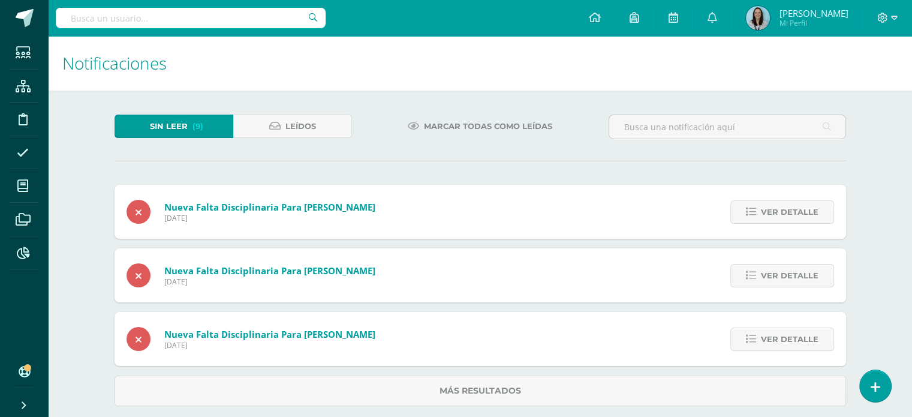
click at [770, 211] on span "Ver detalle" at bounding box center [790, 212] width 58 height 22
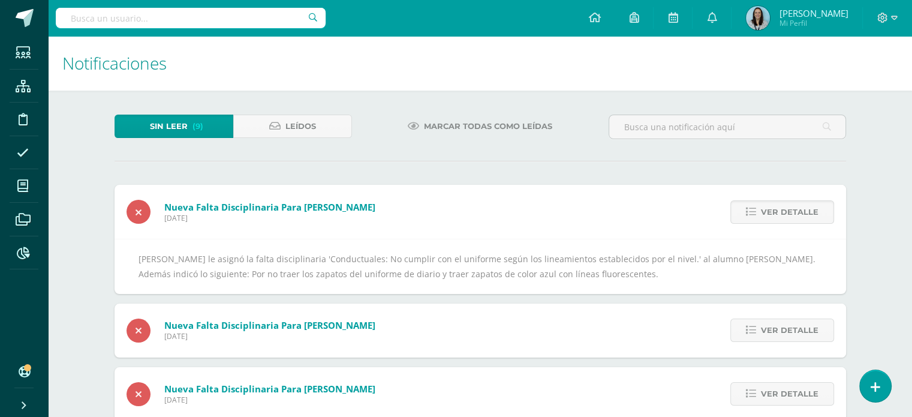
click at [770, 211] on span "Ver detalle" at bounding box center [790, 212] width 58 height 22
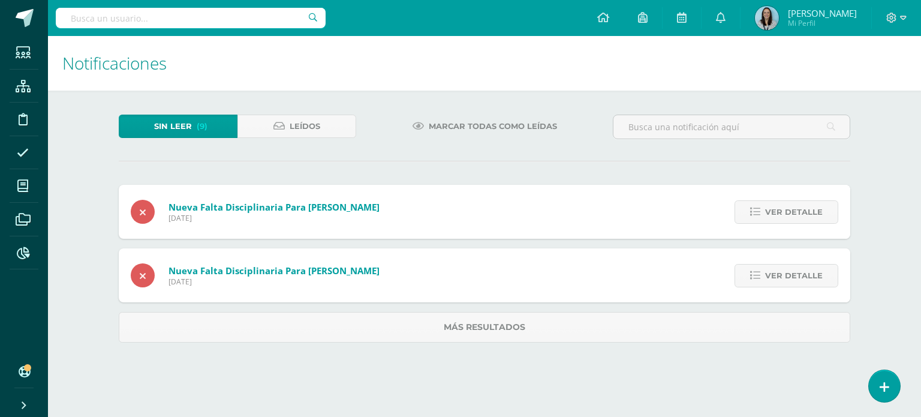
click at [770, 211] on span "Ver detalle" at bounding box center [794, 212] width 58 height 22
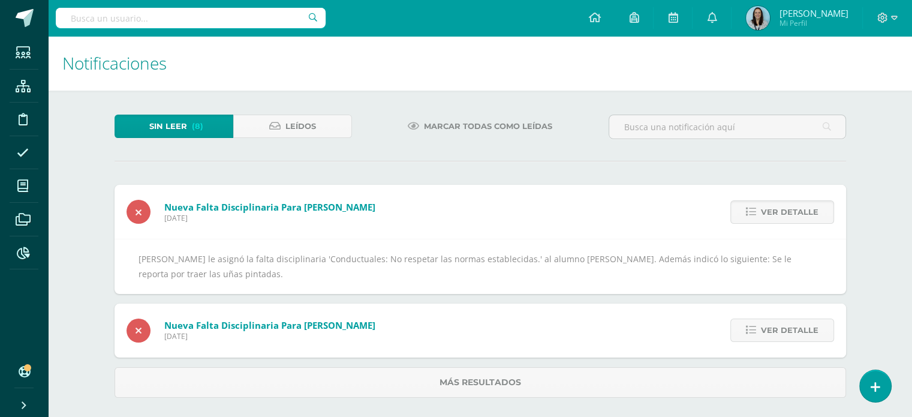
click at [770, 211] on span "Ver detalle" at bounding box center [790, 212] width 58 height 22
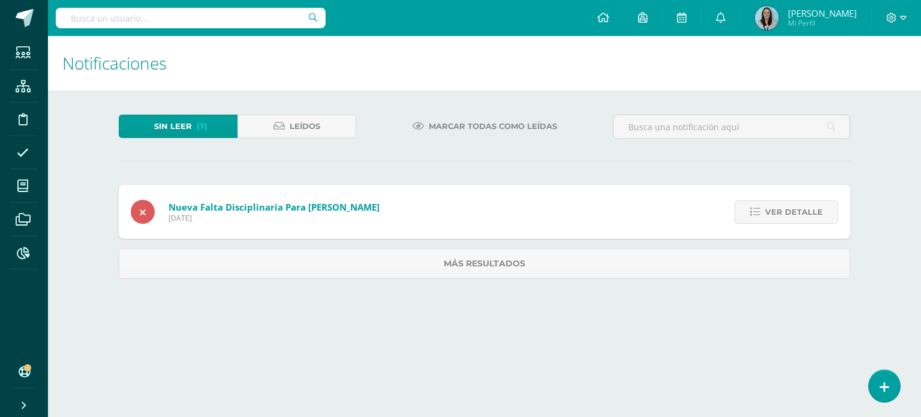
click at [770, 211] on span "Ver detalle" at bounding box center [794, 212] width 58 height 22
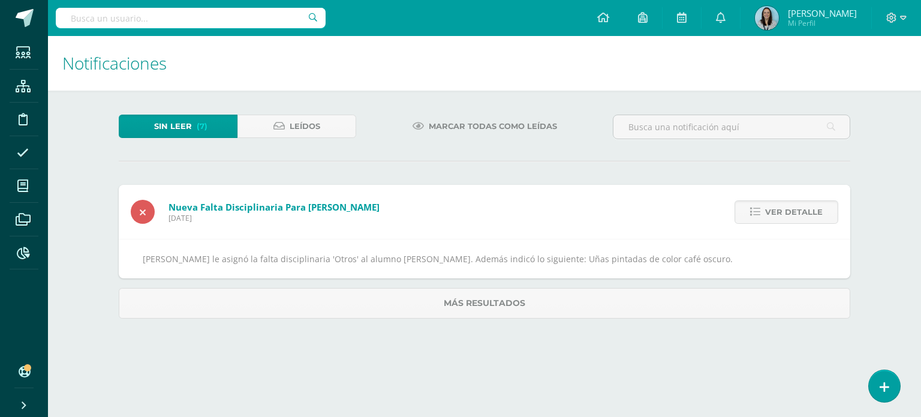
click at [770, 211] on span "Ver detalle" at bounding box center [794, 212] width 58 height 22
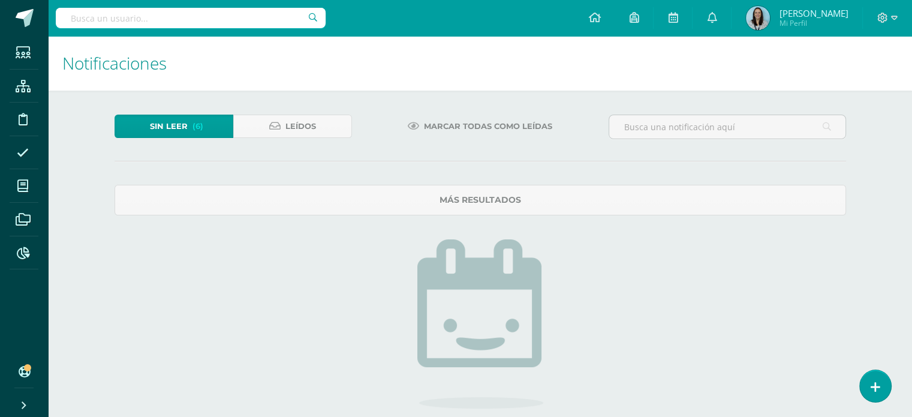
click at [175, 132] on span "Sin leer" at bounding box center [169, 126] width 38 height 22
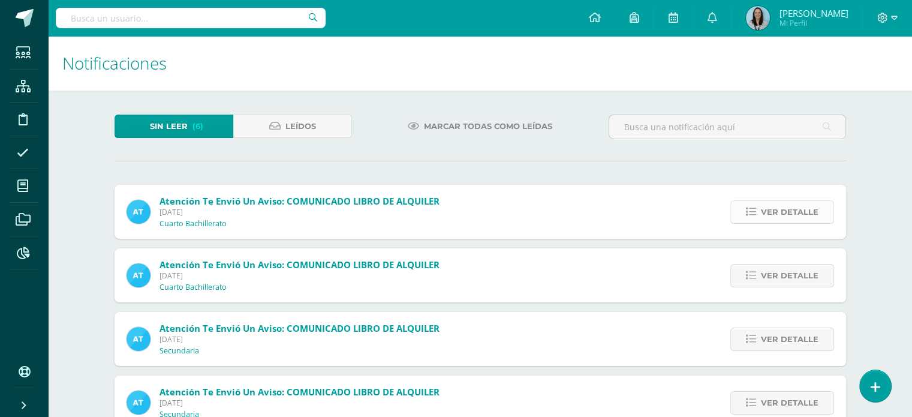
click at [804, 212] on span "Ver detalle" at bounding box center [790, 212] width 58 height 22
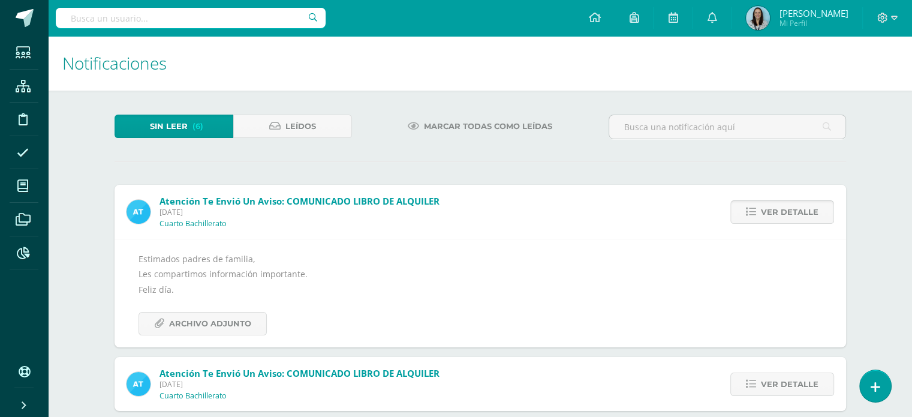
click at [804, 212] on span "Ver detalle" at bounding box center [790, 212] width 58 height 22
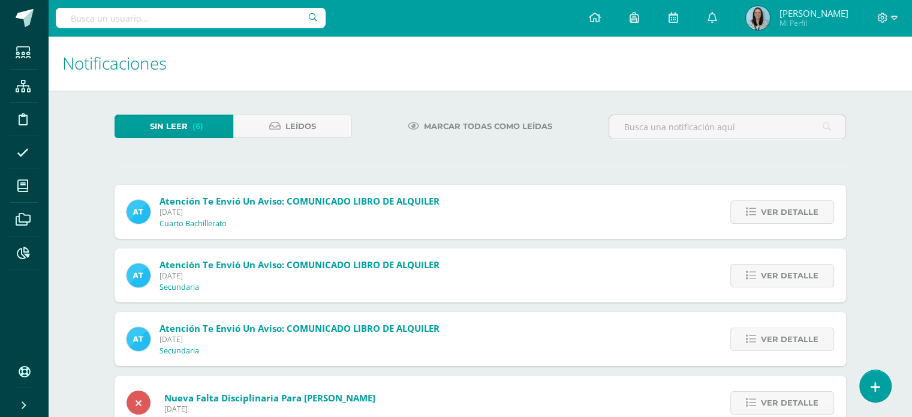
click at [804, 212] on span "Ver detalle" at bounding box center [790, 212] width 58 height 22
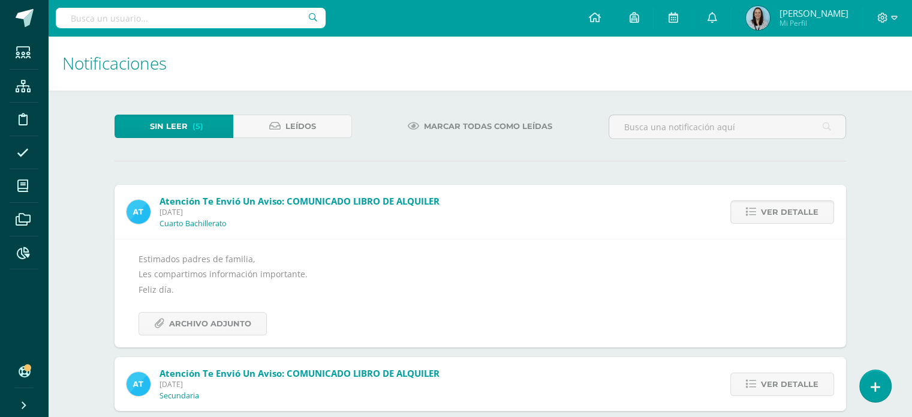
click at [804, 212] on span "Ver detalle" at bounding box center [790, 212] width 58 height 22
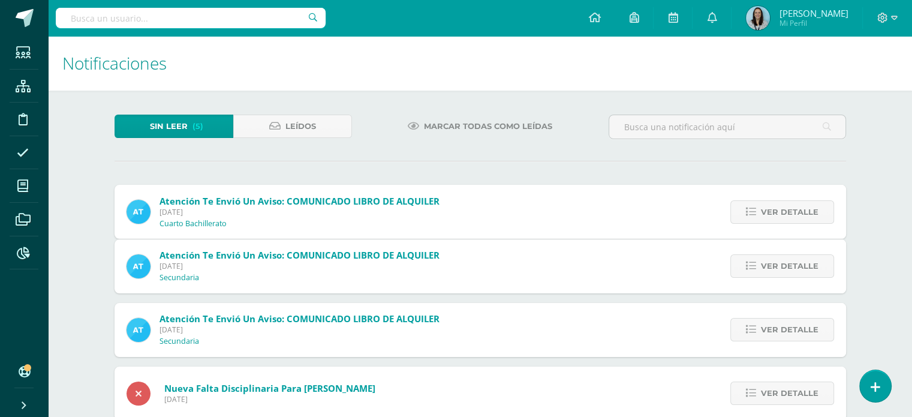
click at [804, 255] on span "Ver detalle" at bounding box center [790, 266] width 58 height 22
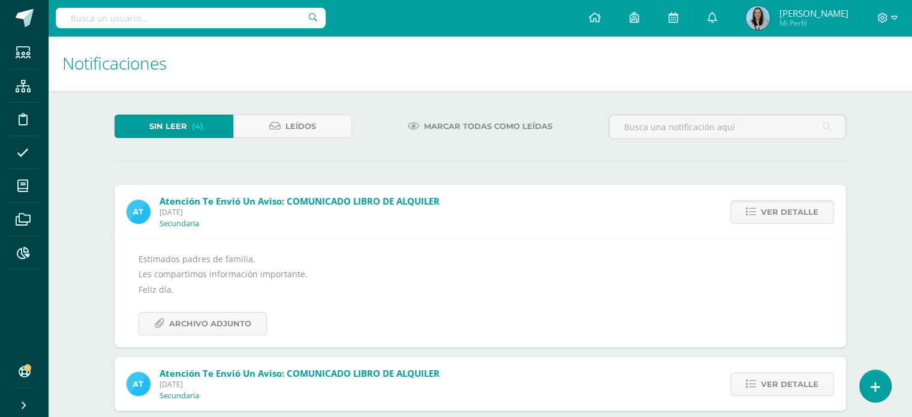
click at [804, 212] on span "Ver detalle" at bounding box center [790, 212] width 58 height 22
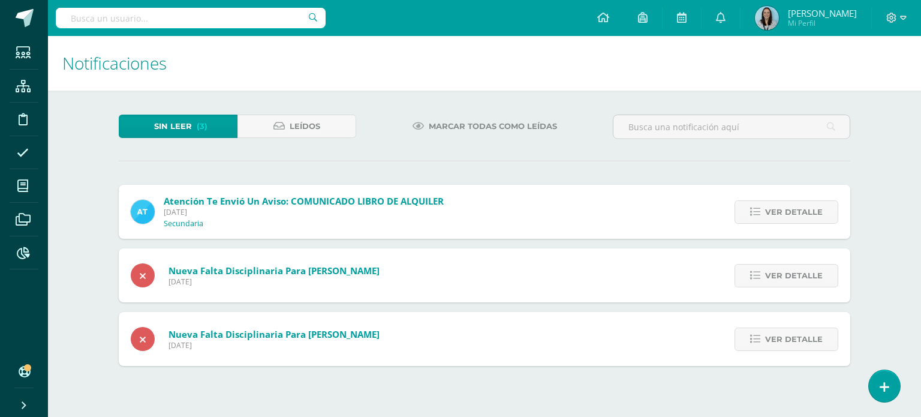
click at [804, 212] on span "Ver detalle" at bounding box center [794, 212] width 58 height 22
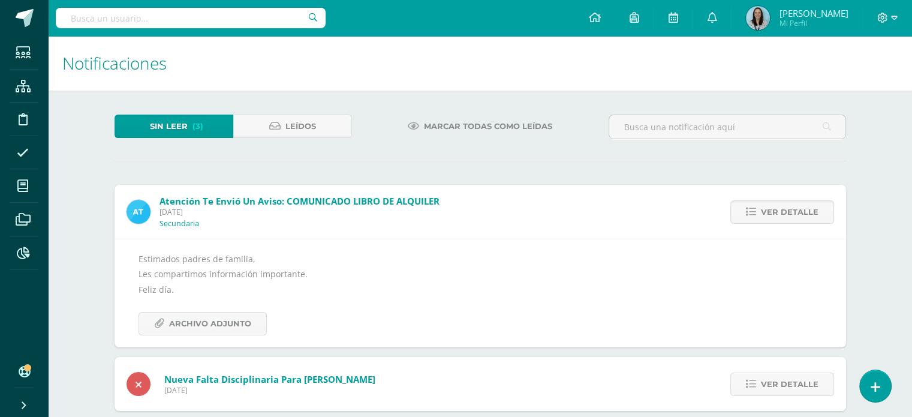
click at [804, 212] on span "Ver detalle" at bounding box center [790, 212] width 58 height 22
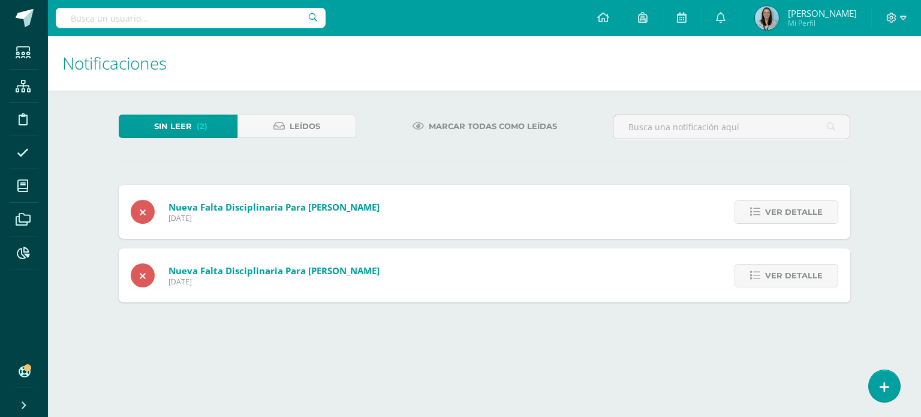
click at [804, 212] on span "Ver detalle" at bounding box center [794, 212] width 58 height 22
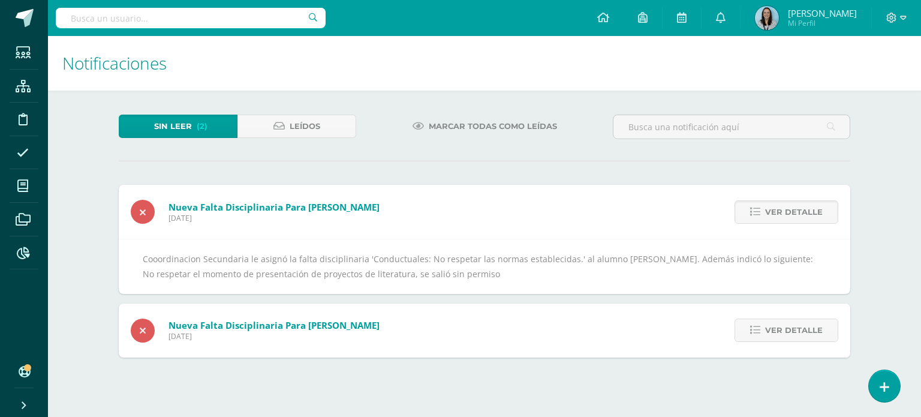
click at [804, 212] on span "Ver detalle" at bounding box center [794, 212] width 58 height 22
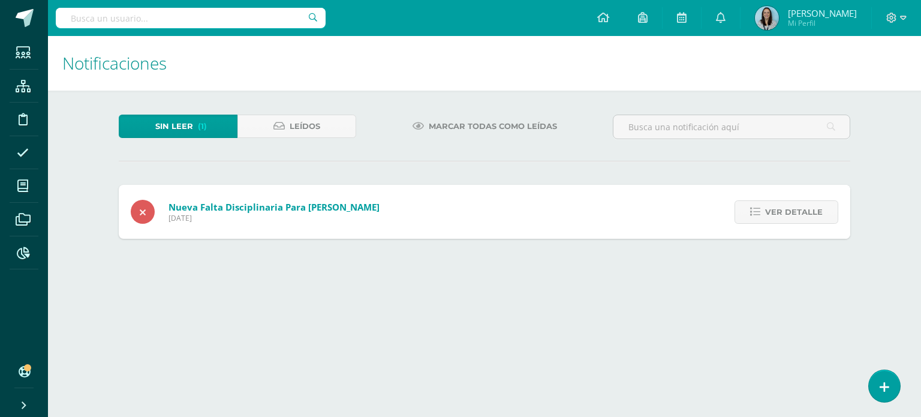
click at [804, 212] on span "Ver detalle" at bounding box center [794, 212] width 58 height 22
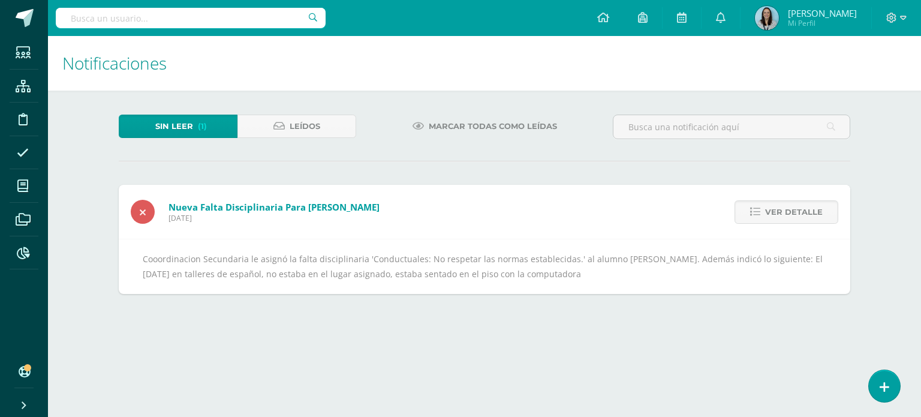
click at [804, 212] on span "Ver detalle" at bounding box center [794, 212] width 58 height 22
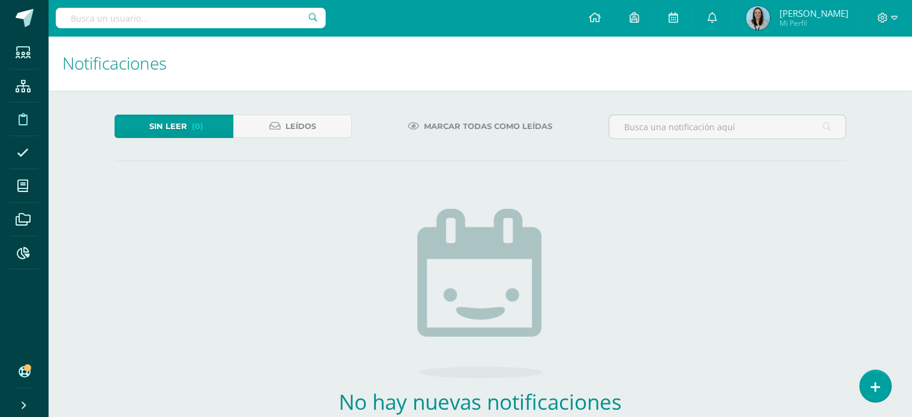
click at [22, 122] on icon at bounding box center [23, 119] width 9 height 12
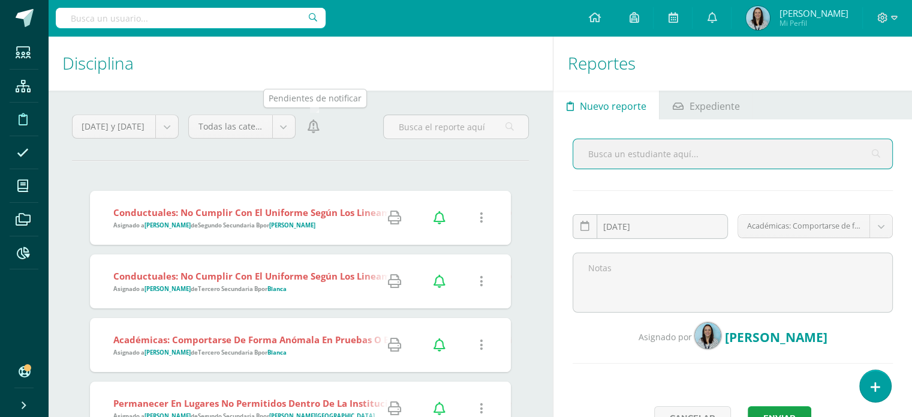
click at [312, 128] on icon at bounding box center [314, 126] width 12 height 13
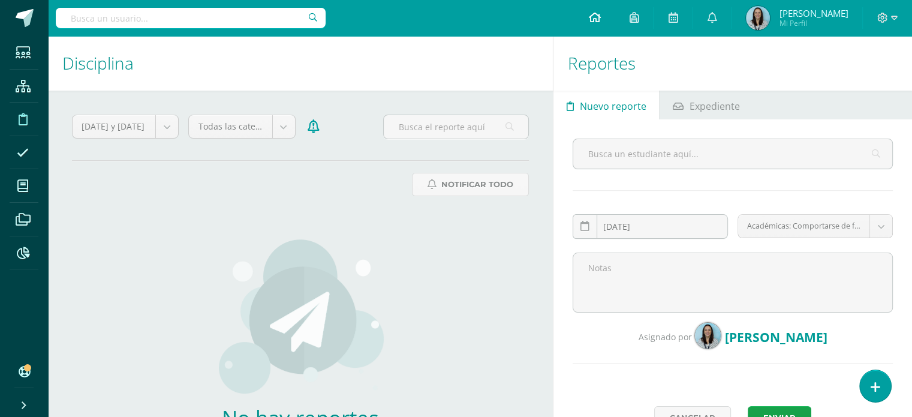
click at [600, 19] on icon at bounding box center [594, 17] width 12 height 11
